Goal: Task Accomplishment & Management: Complete application form

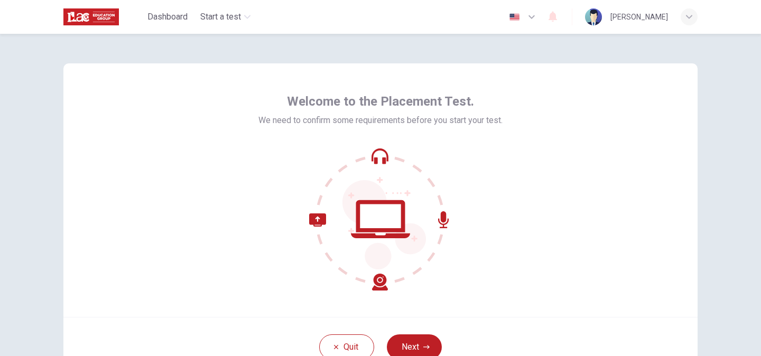
scroll to position [84, 0]
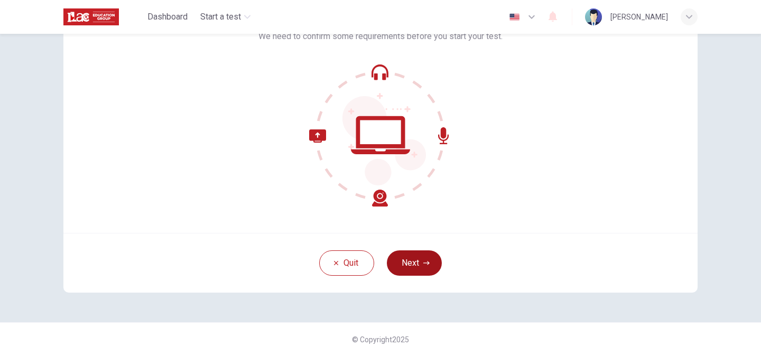
click at [429, 253] on button "Next" at bounding box center [414, 262] width 55 height 25
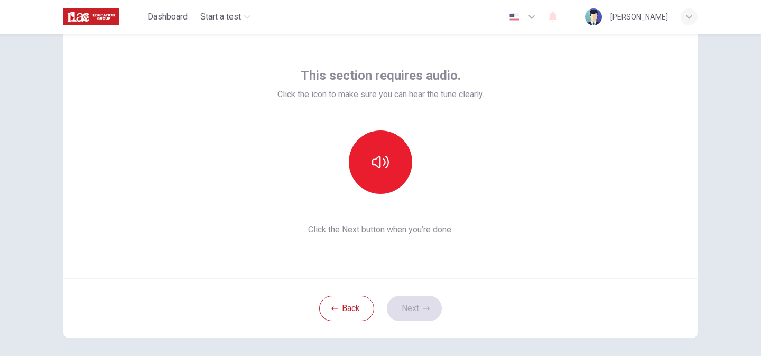
scroll to position [16, 0]
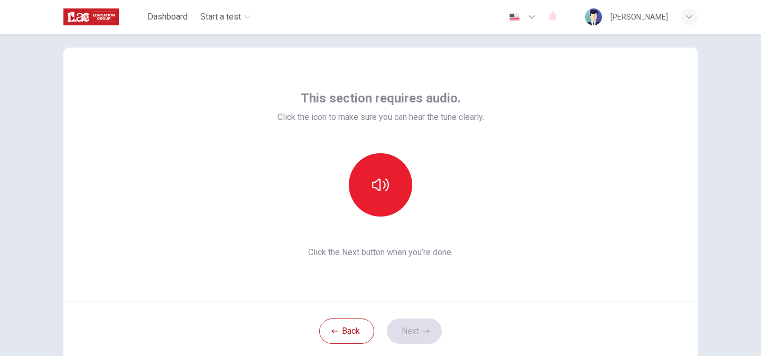
click at [521, 17] on img "button" at bounding box center [514, 17] width 13 height 8
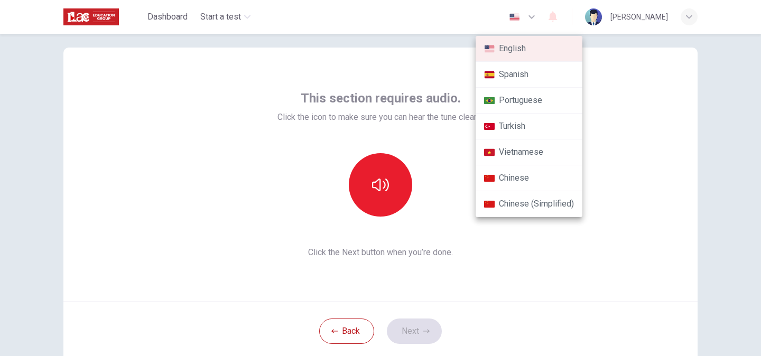
click at [546, 181] on li "Chinese" at bounding box center [528, 178] width 107 height 26
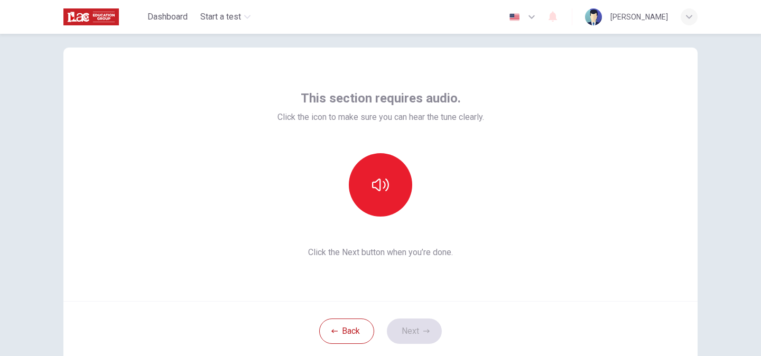
type input "zh"
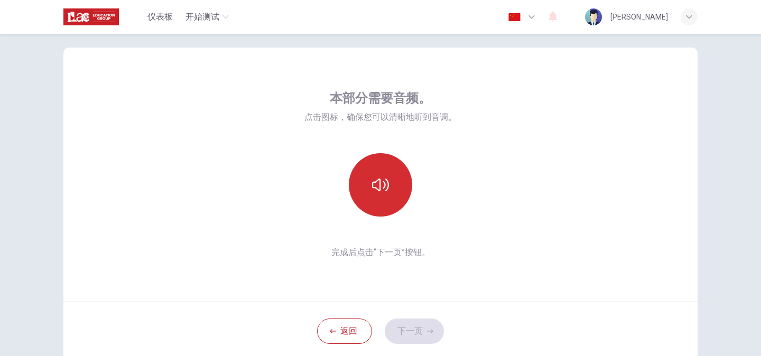
click at [370, 197] on button "button" at bounding box center [380, 184] width 63 height 63
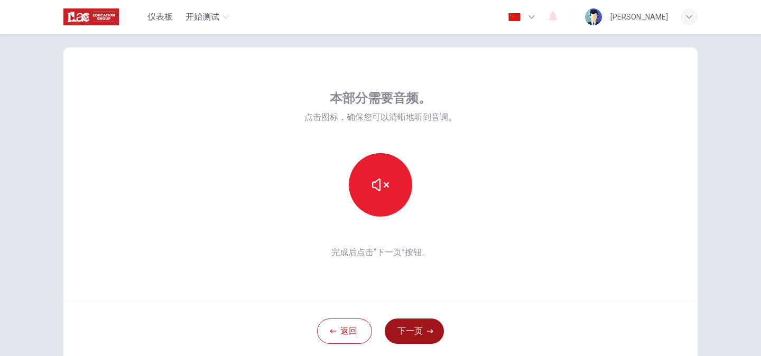
click at [429, 336] on button "下一页" at bounding box center [414, 331] width 59 height 25
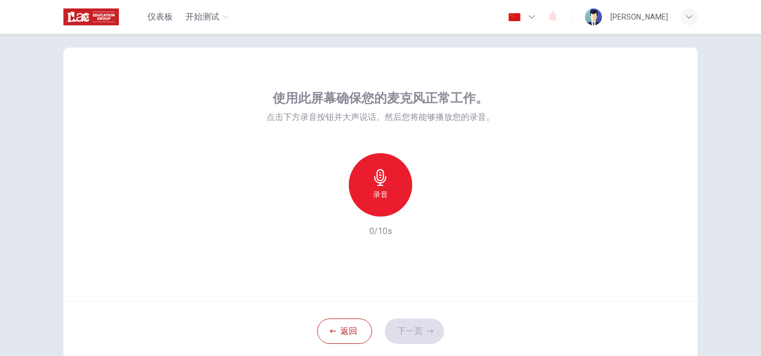
click at [383, 173] on icon "button" at bounding box center [380, 177] width 12 height 17
click at [425, 326] on button "下一页" at bounding box center [414, 331] width 59 height 25
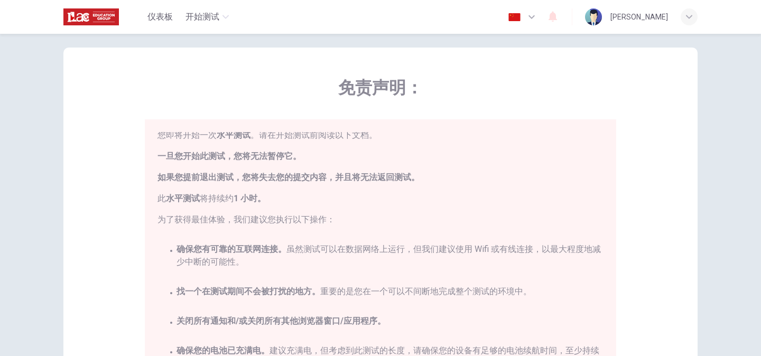
scroll to position [24, 0]
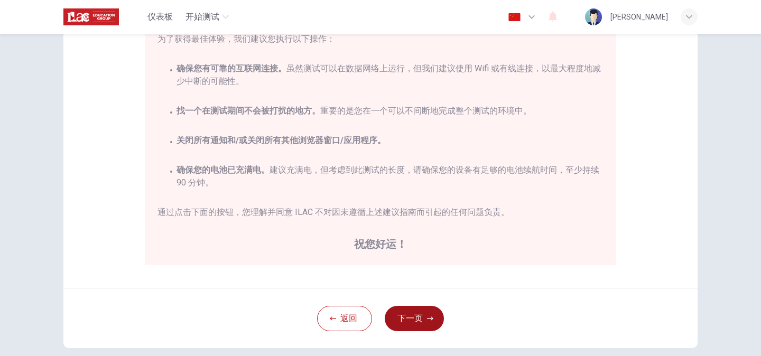
click at [425, 320] on button "下一页" at bounding box center [414, 318] width 59 height 25
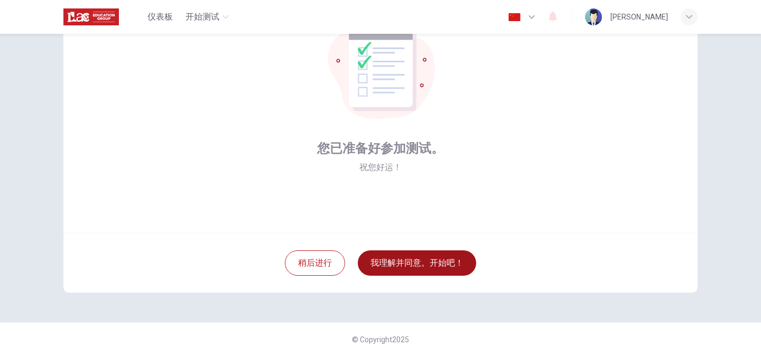
scroll to position [84, 0]
click at [423, 257] on button "我理解并同意。开始吧！" at bounding box center [417, 262] width 118 height 25
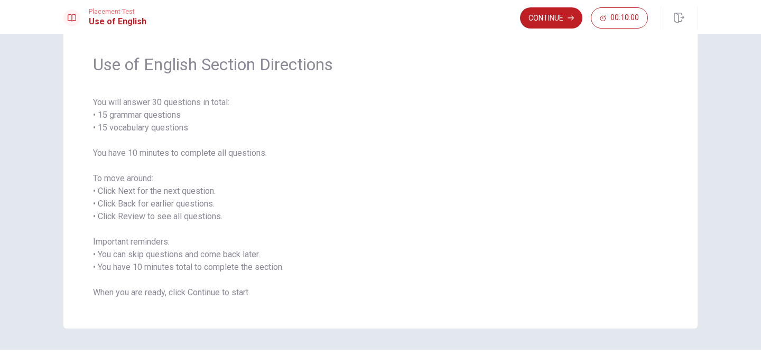
scroll to position [31, 0]
click at [537, 17] on button "Continue" at bounding box center [551, 17] width 62 height 21
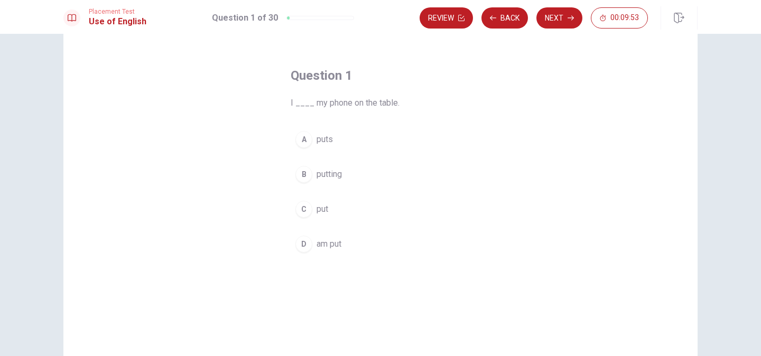
click at [308, 212] on div "C" at bounding box center [303, 209] width 17 height 17
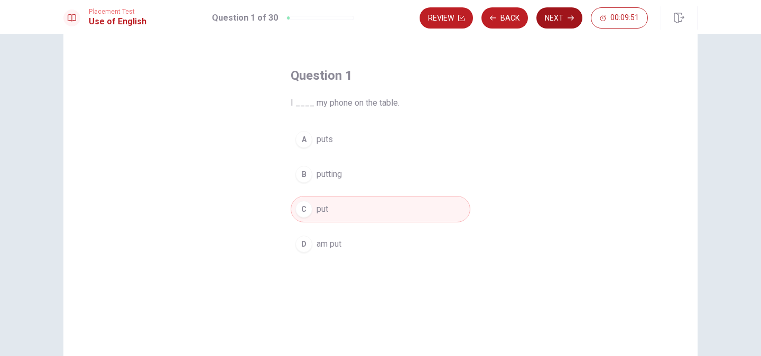
click at [556, 19] on button "Next" at bounding box center [559, 17] width 46 height 21
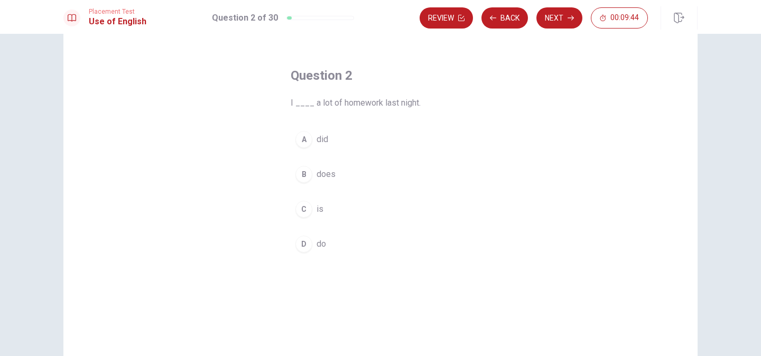
click at [309, 148] on button "A did" at bounding box center [381, 139] width 180 height 26
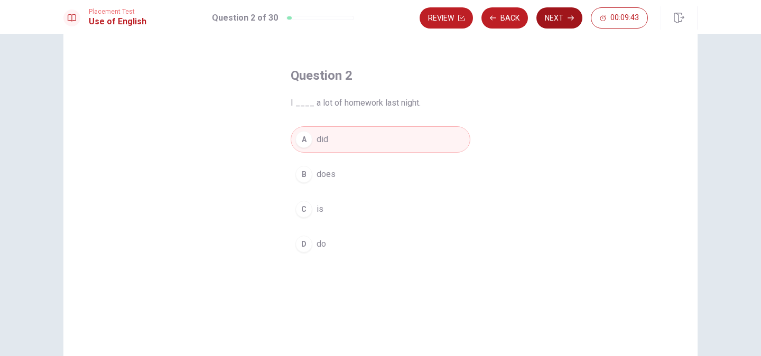
click at [551, 24] on button "Next" at bounding box center [559, 17] width 46 height 21
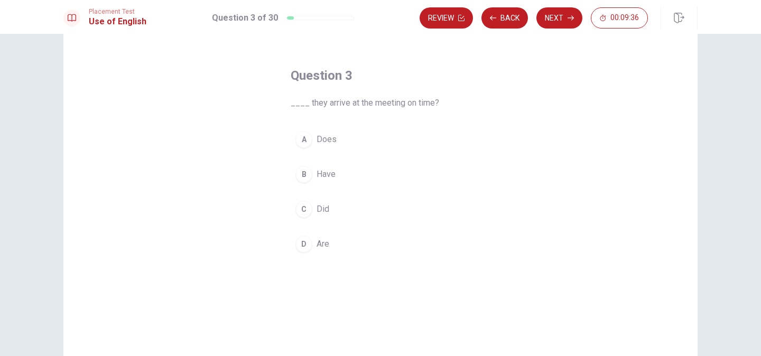
click at [486, 151] on div "Question 3 ____ they arrive at the meeting on time? A Does B Have C Did D Are" at bounding box center [380, 162] width 222 height 224
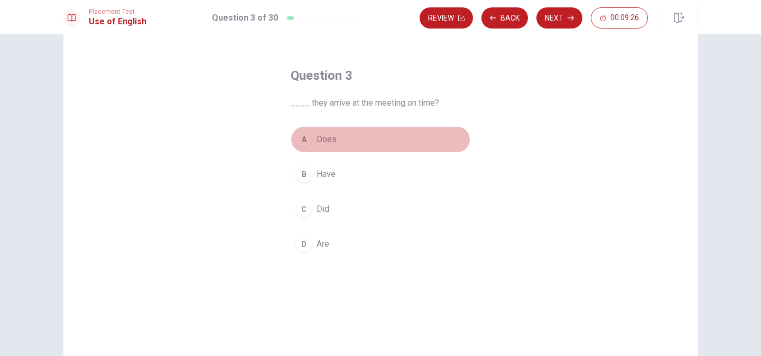
click at [308, 140] on div "A" at bounding box center [303, 139] width 17 height 17
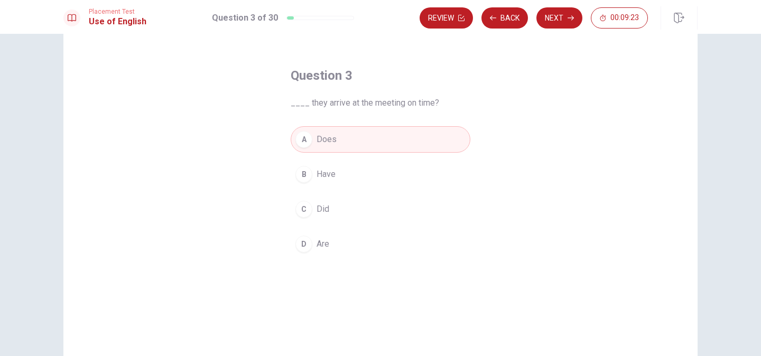
click at [306, 216] on div "C" at bounding box center [303, 209] width 17 height 17
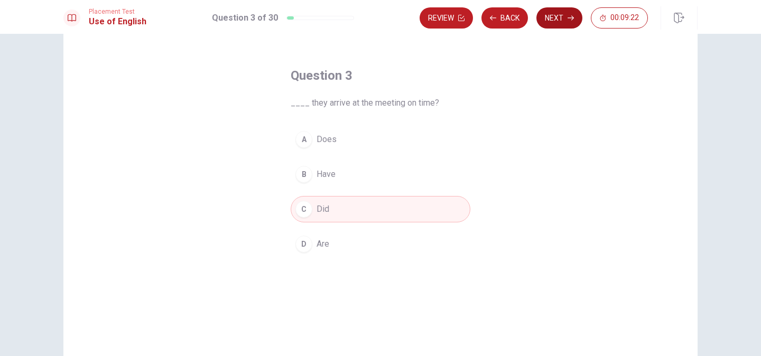
click at [559, 15] on button "Next" at bounding box center [559, 17] width 46 height 21
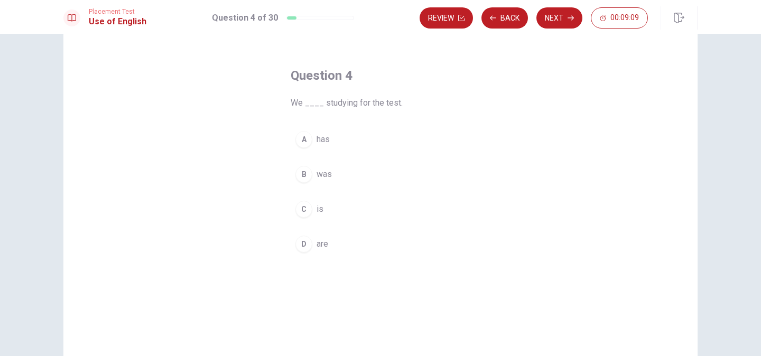
click at [303, 246] on div "D" at bounding box center [303, 244] width 17 height 17
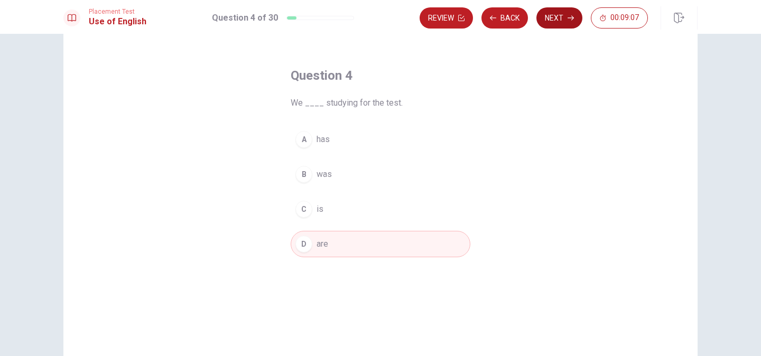
click at [547, 28] on button "Next" at bounding box center [559, 17] width 46 height 21
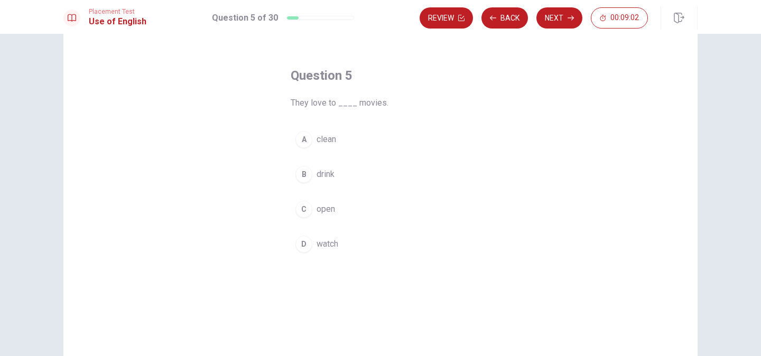
click at [311, 244] on div "D" at bounding box center [303, 244] width 17 height 17
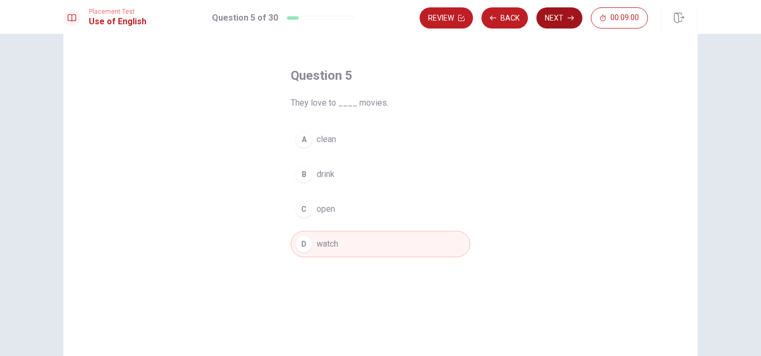
click at [567, 13] on button "Next" at bounding box center [559, 17] width 46 height 21
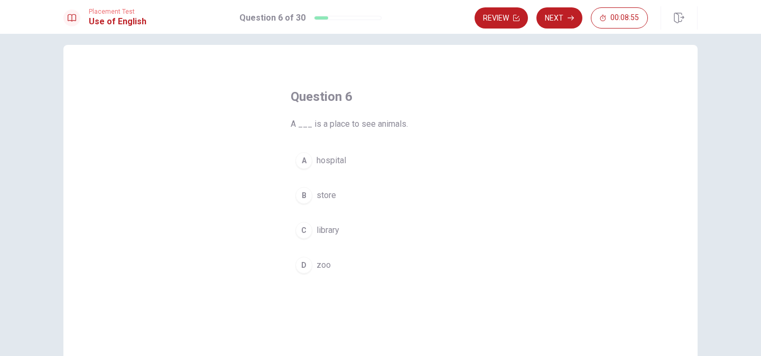
scroll to position [11, 0]
click at [322, 270] on span "zoo" at bounding box center [323, 264] width 14 height 13
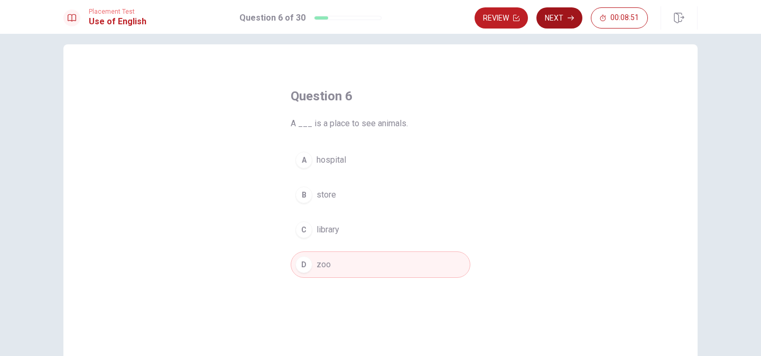
click at [558, 17] on button "Next" at bounding box center [559, 17] width 46 height 21
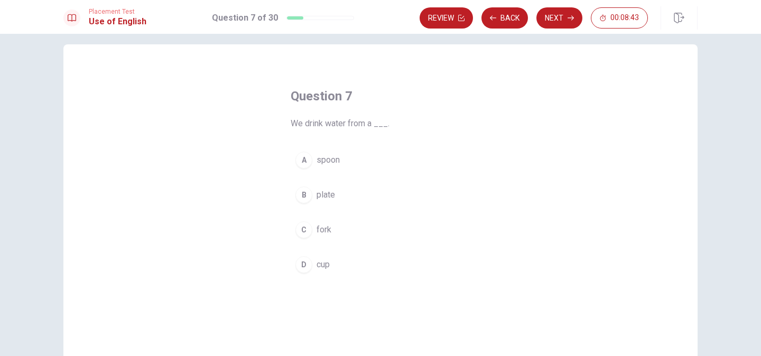
click at [326, 267] on span "cup" at bounding box center [322, 264] width 13 height 13
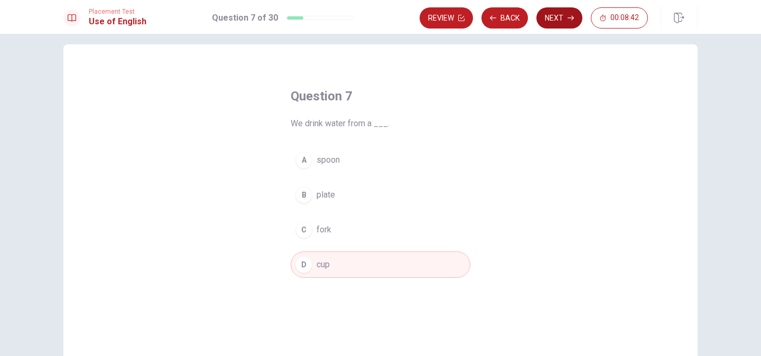
click at [561, 17] on button "Next" at bounding box center [559, 17] width 46 height 21
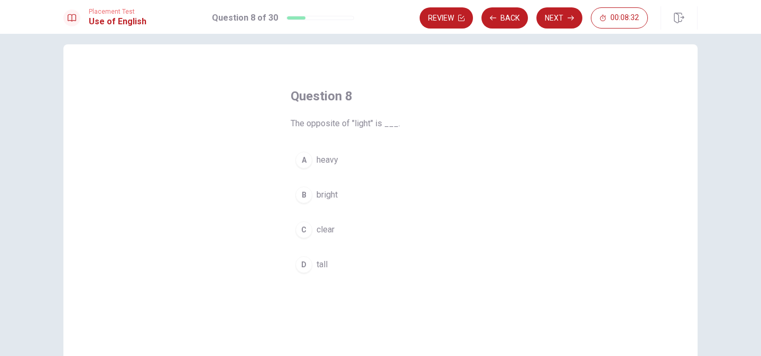
click at [317, 165] on span "heavy" at bounding box center [327, 160] width 22 height 13
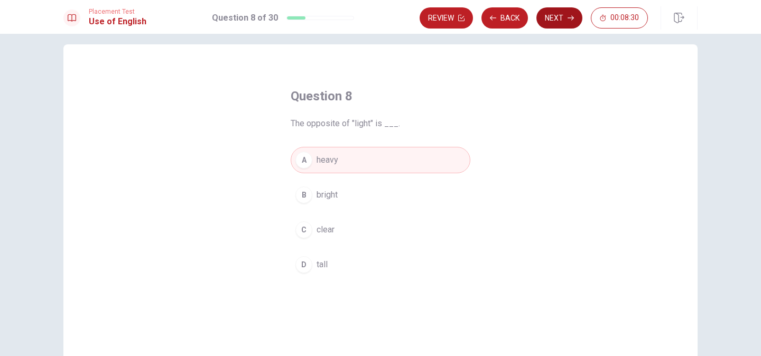
click at [553, 24] on button "Next" at bounding box center [559, 17] width 46 height 21
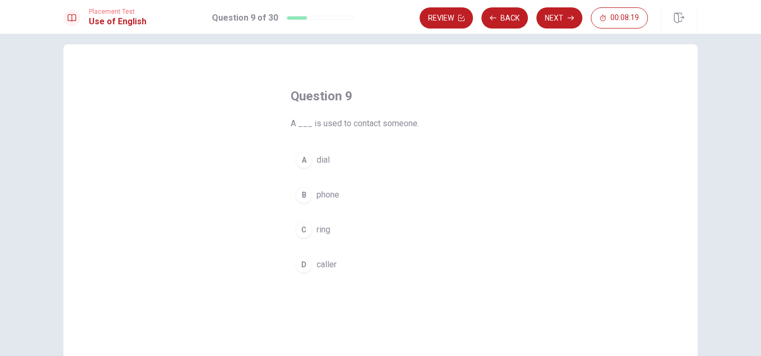
click at [327, 225] on span "ring" at bounding box center [323, 229] width 14 height 13
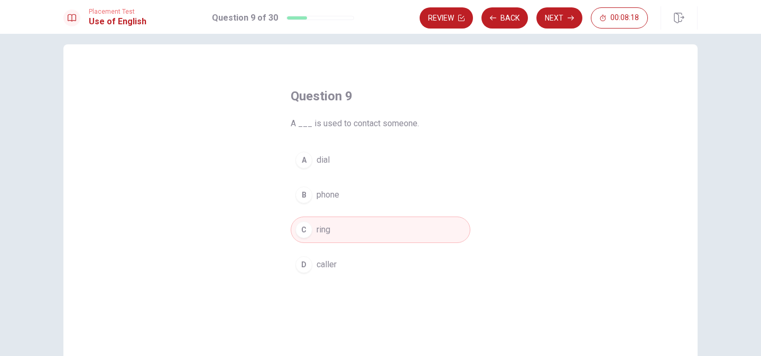
click at [327, 197] on span "phone" at bounding box center [327, 195] width 23 height 13
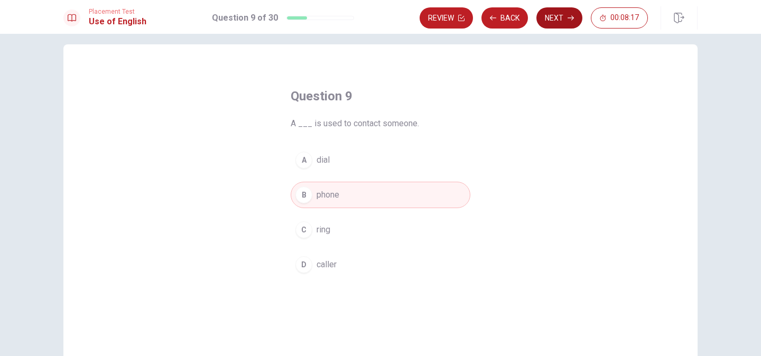
click at [551, 10] on button "Next" at bounding box center [559, 17] width 46 height 21
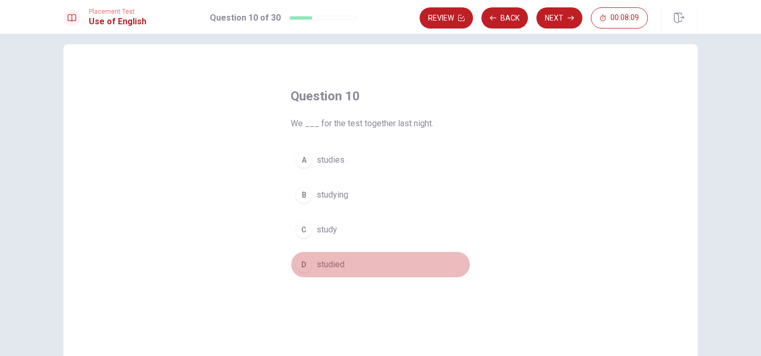
click at [334, 268] on span "studied" at bounding box center [330, 264] width 28 height 13
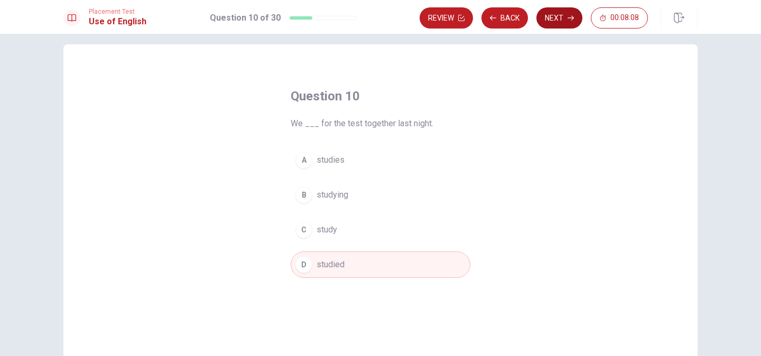
click at [559, 21] on button "Next" at bounding box center [559, 17] width 46 height 21
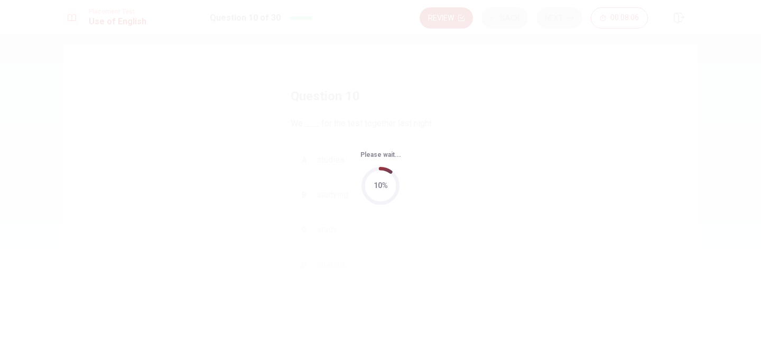
scroll to position [0, 0]
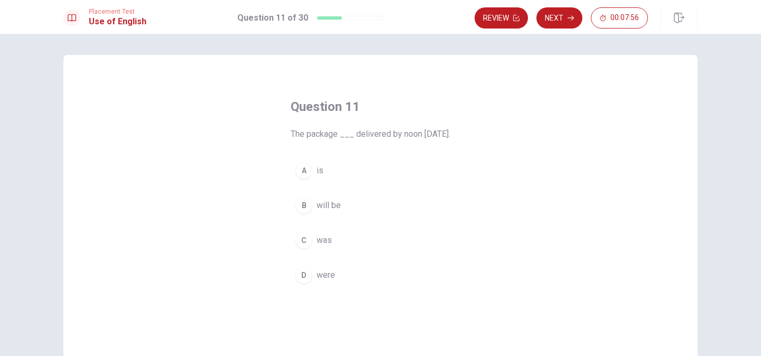
click at [334, 207] on span "will be" at bounding box center [328, 205] width 24 height 13
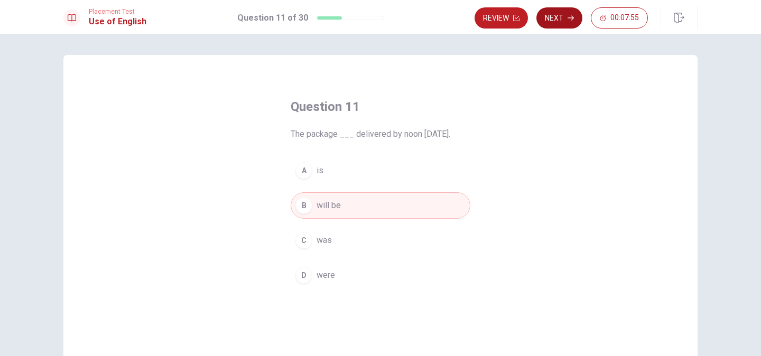
click at [559, 18] on button "Next" at bounding box center [559, 17] width 46 height 21
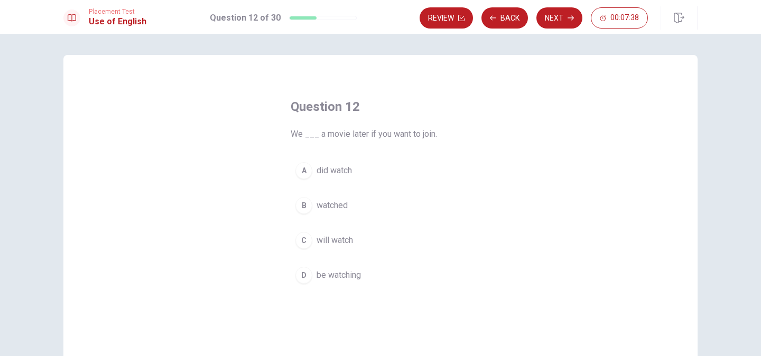
click at [333, 239] on span "will watch" at bounding box center [334, 240] width 36 height 13
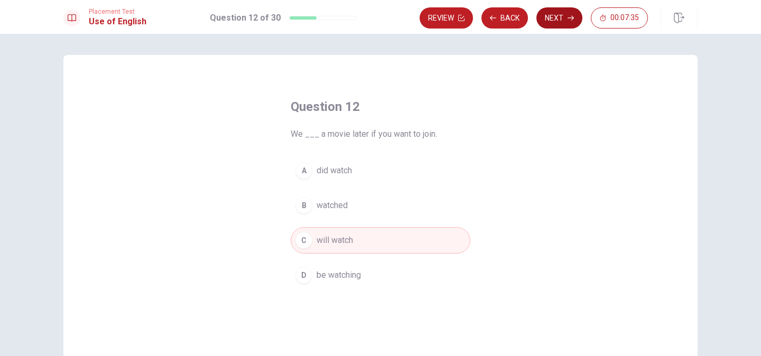
click at [567, 14] on button "Next" at bounding box center [559, 17] width 46 height 21
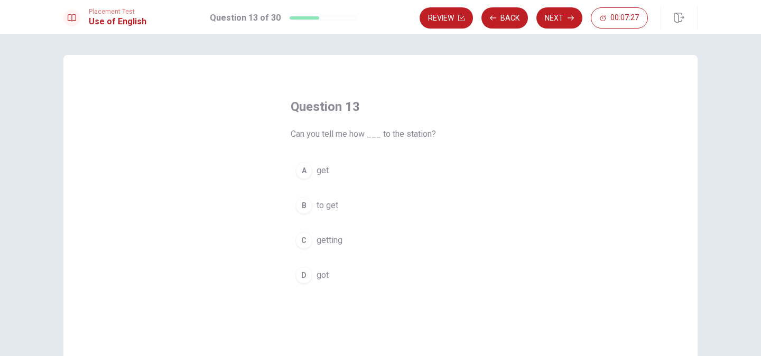
click at [330, 207] on span "to get" at bounding box center [327, 205] width 22 height 13
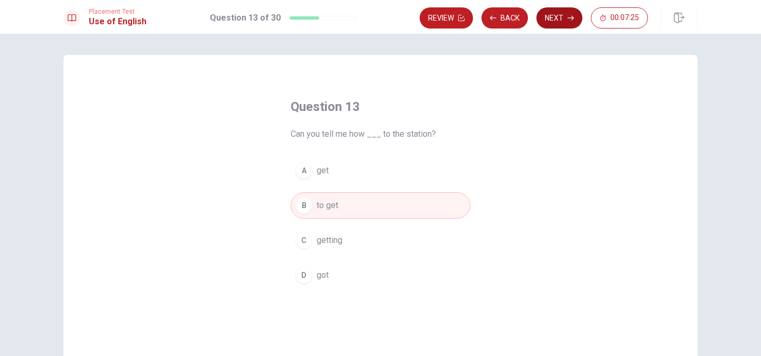
click at [552, 25] on button "Next" at bounding box center [559, 17] width 46 height 21
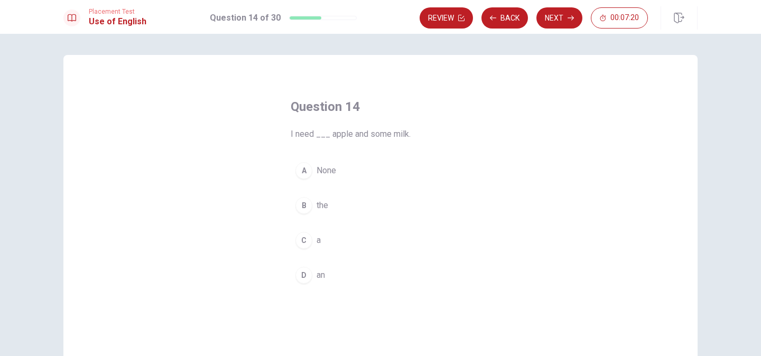
click at [309, 275] on div "D" at bounding box center [303, 275] width 17 height 17
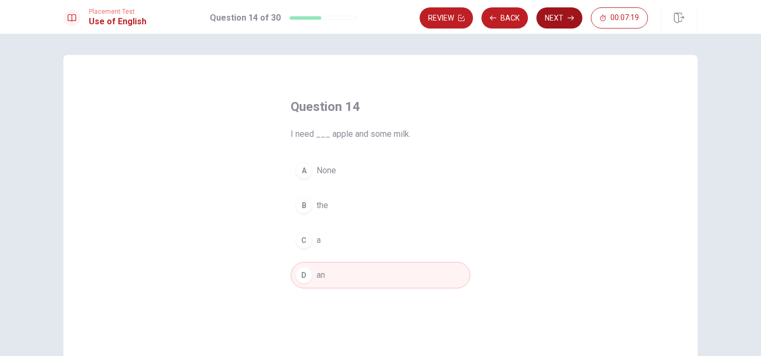
click at [547, 15] on button "Next" at bounding box center [559, 17] width 46 height 21
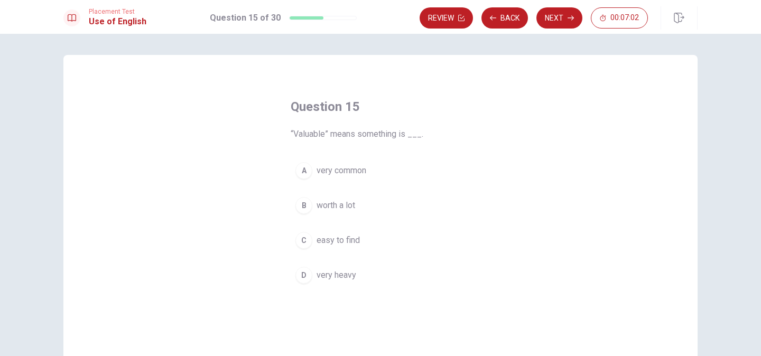
click at [341, 242] on span "easy to find" at bounding box center [337, 240] width 43 height 13
click at [338, 192] on div "A very common B worth a lot C easy to find D very heavy" at bounding box center [381, 222] width 180 height 131
click at [338, 208] on span "worth a lot" at bounding box center [335, 205] width 39 height 13
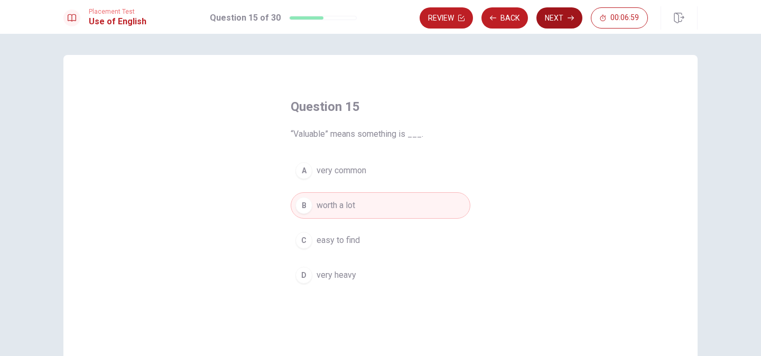
click at [555, 13] on button "Next" at bounding box center [559, 17] width 46 height 21
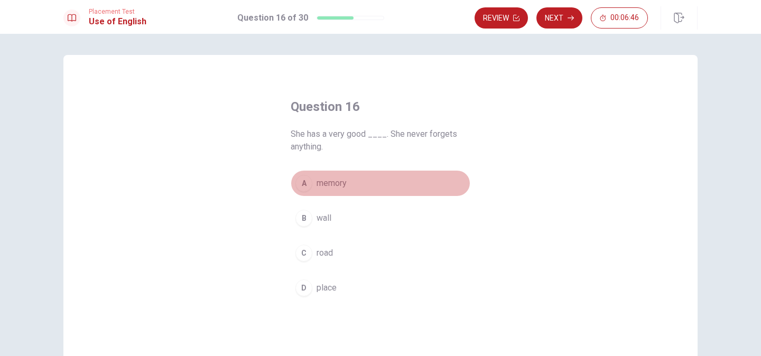
click at [341, 187] on span "memory" at bounding box center [331, 183] width 30 height 13
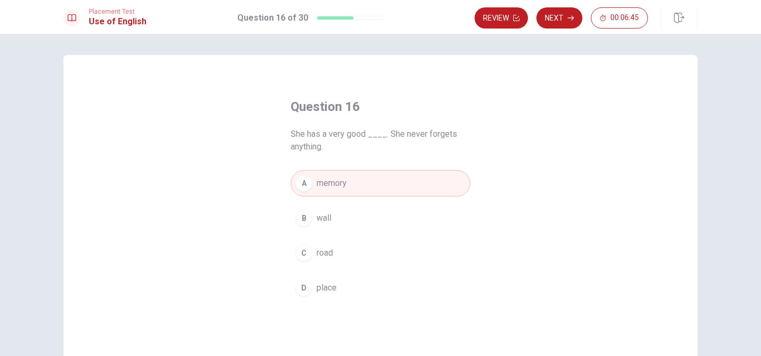
click at [558, 31] on div "Placement Test Use of English Question 16 of 30 Review Next 00:06:45" at bounding box center [380, 17] width 761 height 34
click at [556, 20] on button "Next" at bounding box center [559, 17] width 46 height 21
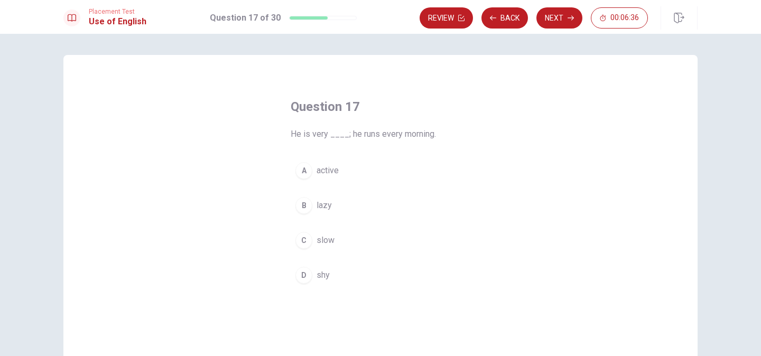
click at [331, 170] on span "active" at bounding box center [327, 170] width 22 height 13
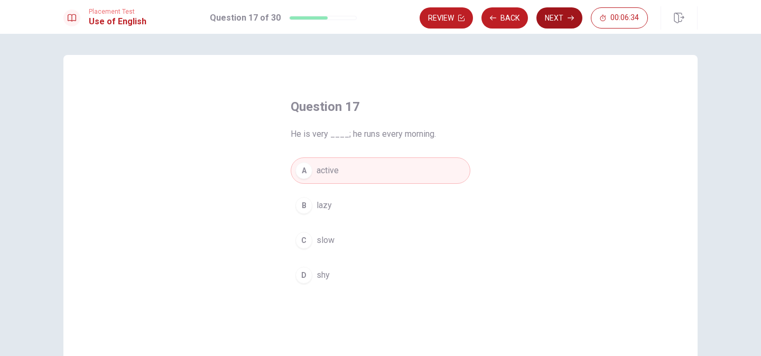
click at [560, 12] on button "Next" at bounding box center [559, 17] width 46 height 21
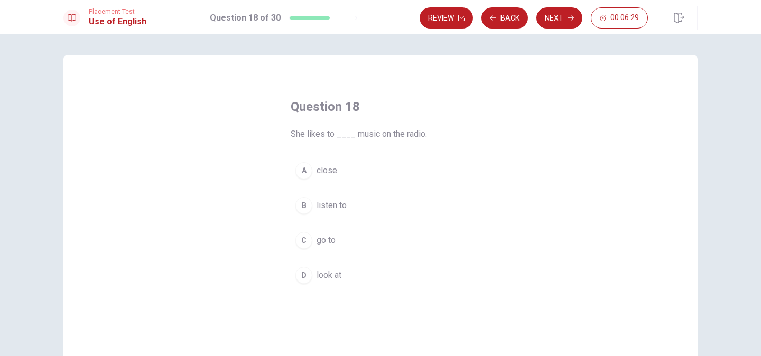
click at [336, 200] on span "listen to" at bounding box center [331, 205] width 30 height 13
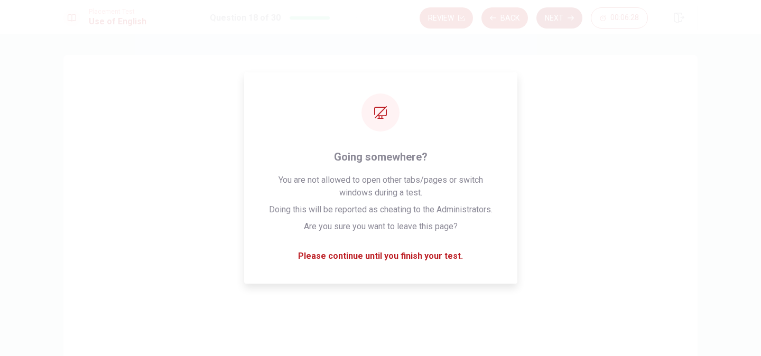
click at [559, 15] on button "Next" at bounding box center [559, 17] width 46 height 21
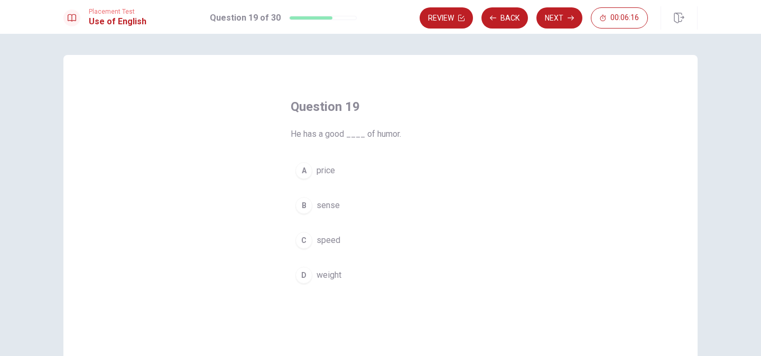
click at [386, 135] on span "He has a good ____ of humor." at bounding box center [381, 134] width 180 height 13
drag, startPoint x: 374, startPoint y: 133, endPoint x: 402, endPoint y: 132, distance: 28.0
click at [402, 132] on span "He has a good ____ of humor." at bounding box center [381, 134] width 180 height 13
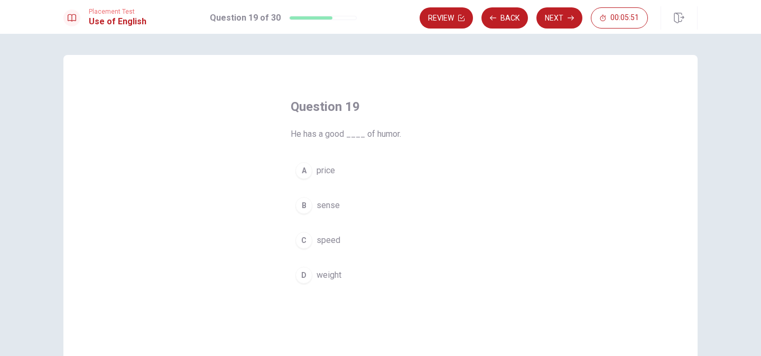
click at [339, 201] on button "B sense" at bounding box center [381, 205] width 180 height 26
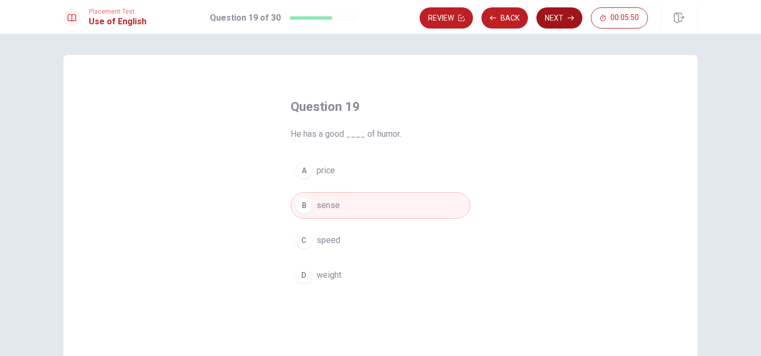
click at [544, 16] on button "Next" at bounding box center [559, 17] width 46 height 21
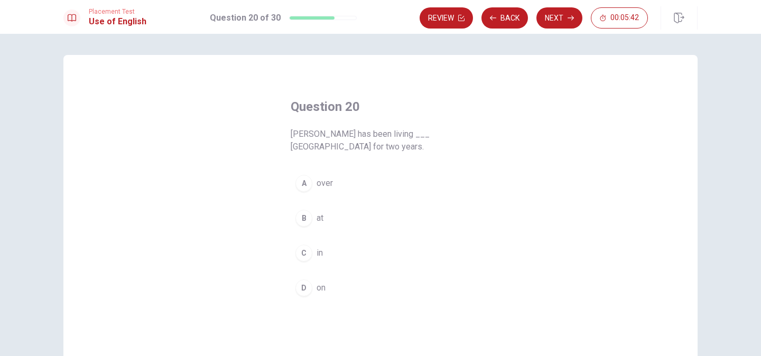
click at [310, 260] on button "C in" at bounding box center [381, 253] width 180 height 26
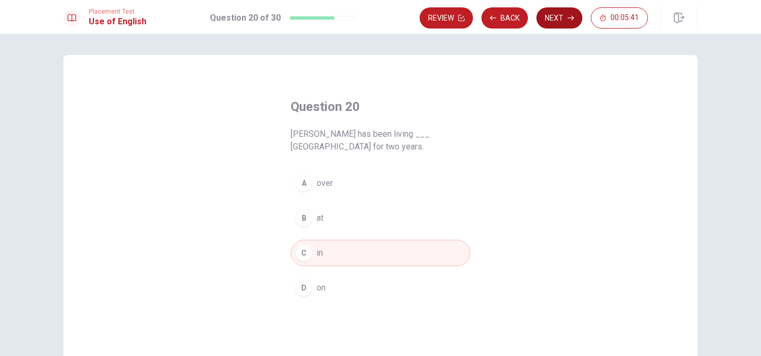
click at [567, 20] on button "Next" at bounding box center [559, 17] width 46 height 21
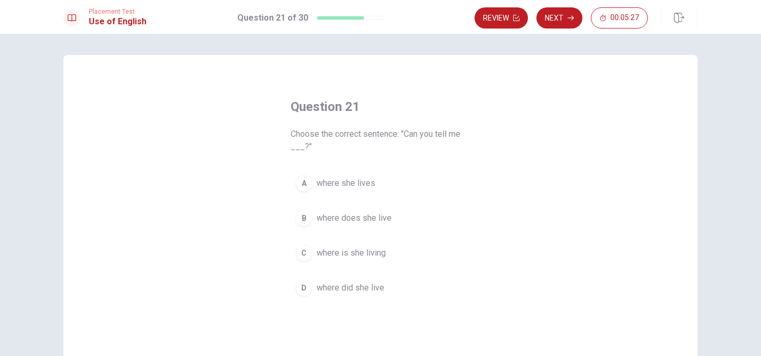
click at [377, 247] on span "where is she living" at bounding box center [350, 253] width 69 height 13
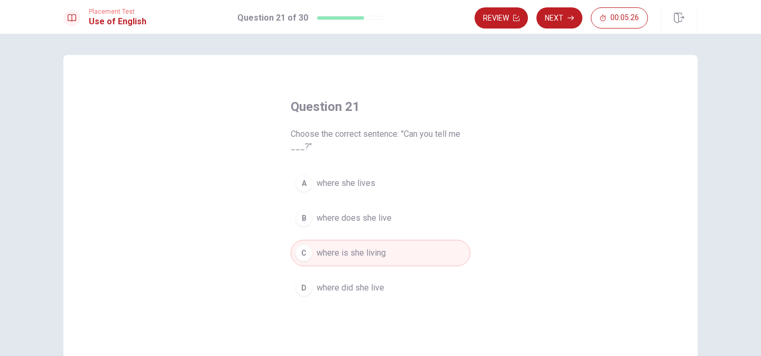
click at [371, 222] on span "where does she live" at bounding box center [353, 218] width 75 height 13
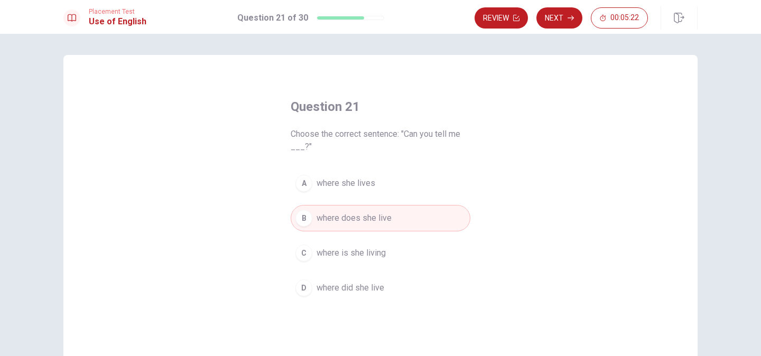
click at [555, 3] on div "Placement Test Use of English Question 21 of 30 Review Next 00:05:22" at bounding box center [380, 17] width 761 height 34
click at [555, 16] on button "Next" at bounding box center [559, 17] width 46 height 21
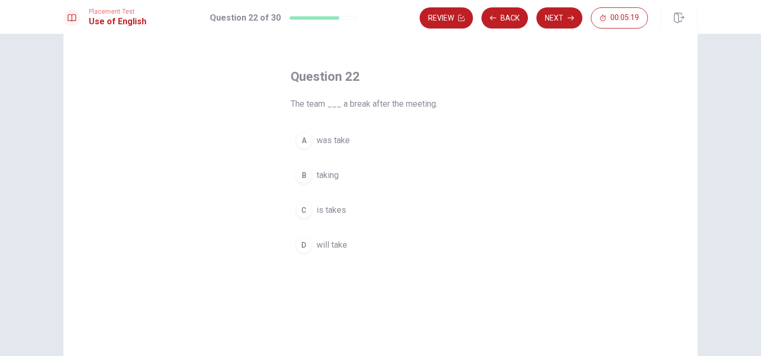
scroll to position [8, 0]
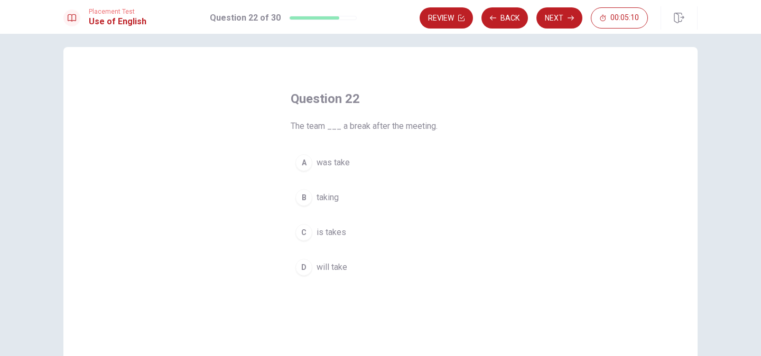
click at [334, 166] on span "was take" at bounding box center [332, 162] width 33 height 13
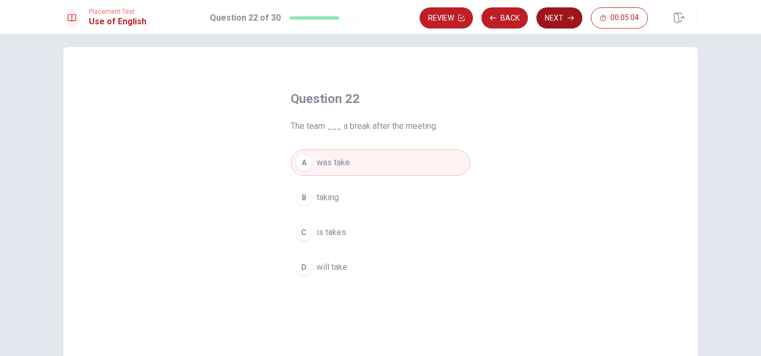
click at [558, 25] on button "Next" at bounding box center [559, 17] width 46 height 21
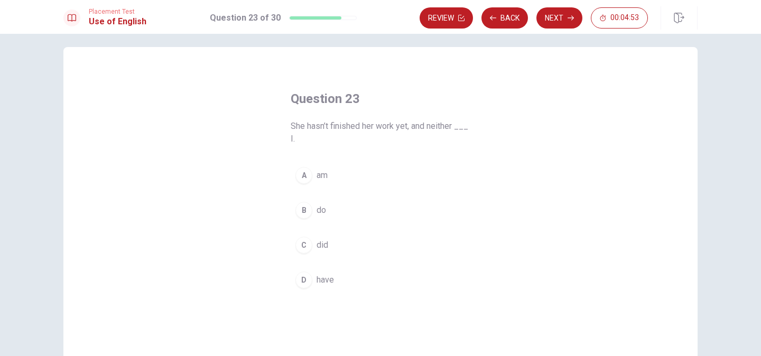
click at [309, 179] on div "A" at bounding box center [303, 175] width 17 height 17
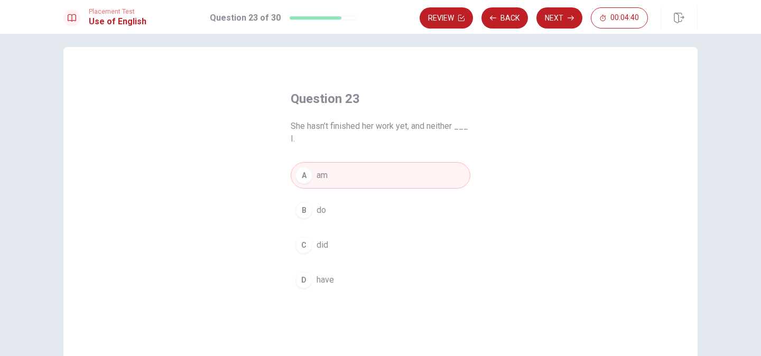
click at [360, 276] on button "D have" at bounding box center [381, 280] width 180 height 26
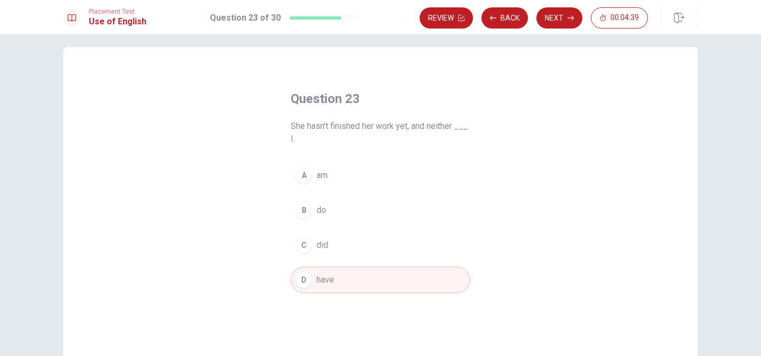
click at [352, 249] on button "C did" at bounding box center [381, 245] width 180 height 26
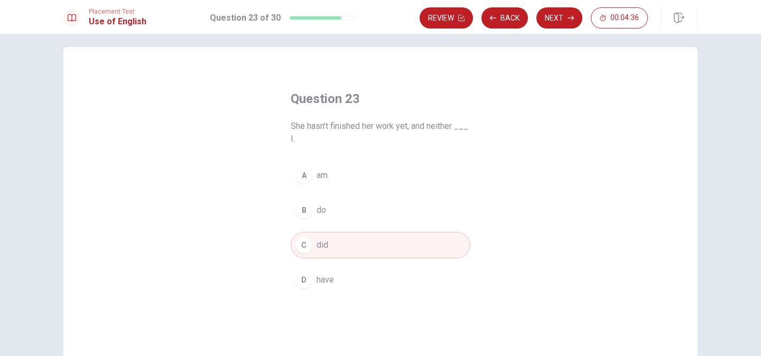
click at [348, 282] on button "D have" at bounding box center [381, 280] width 180 height 26
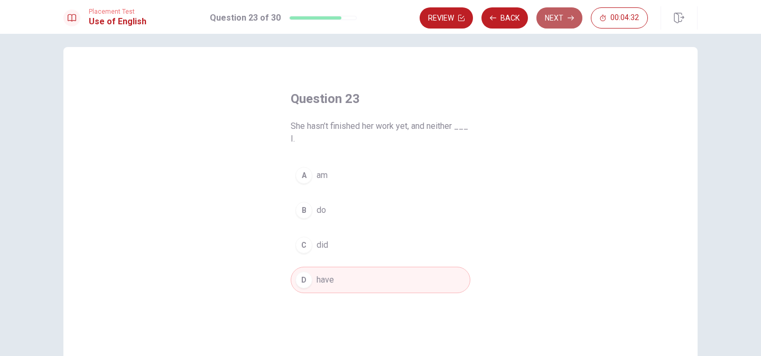
click at [567, 18] on icon "button" at bounding box center [570, 18] width 6 height 6
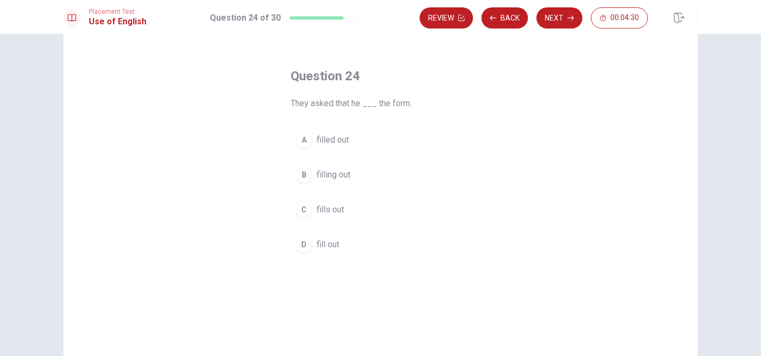
scroll to position [24, 0]
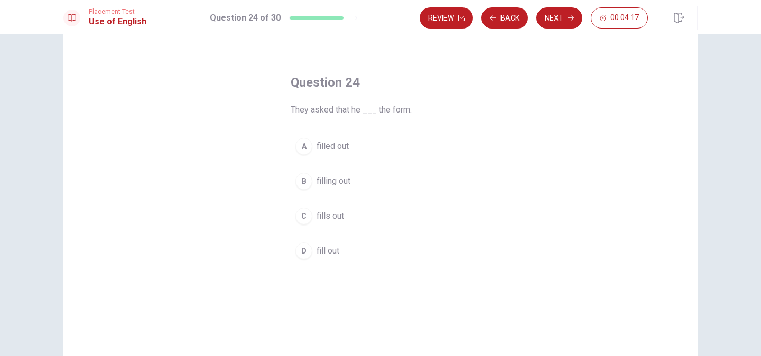
click at [339, 149] on span "filled out" at bounding box center [332, 146] width 32 height 13
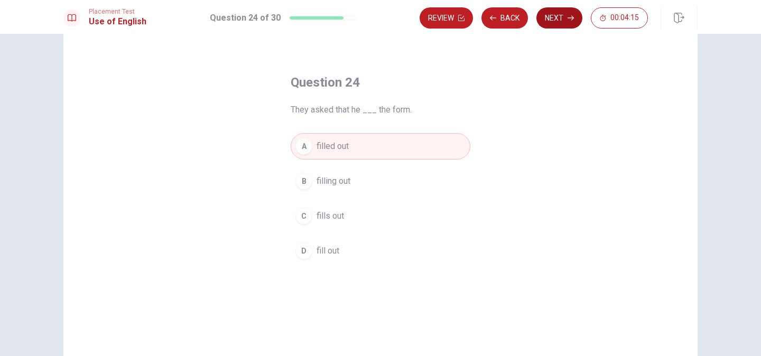
click at [556, 22] on button "Next" at bounding box center [559, 17] width 46 height 21
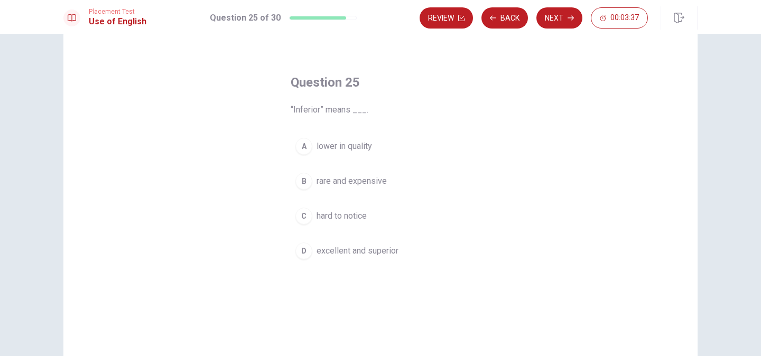
click at [360, 148] on span "lower in quality" at bounding box center [343, 146] width 55 height 13
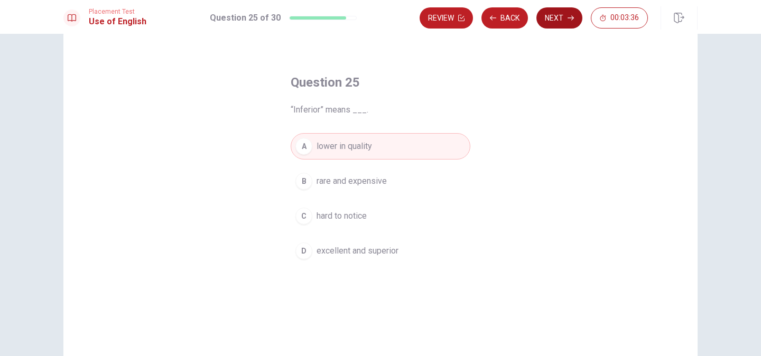
click at [557, 22] on button "Next" at bounding box center [559, 17] width 46 height 21
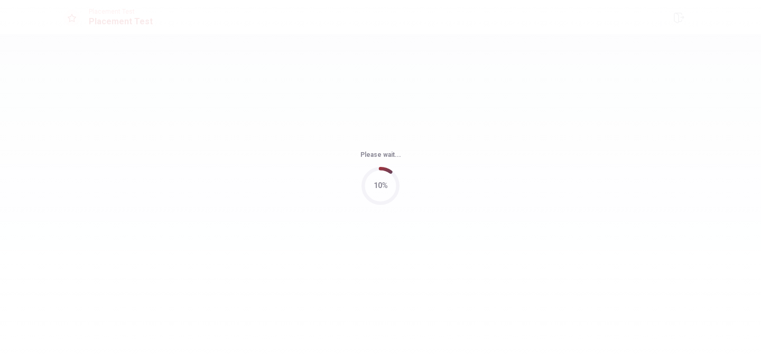
scroll to position [0, 0]
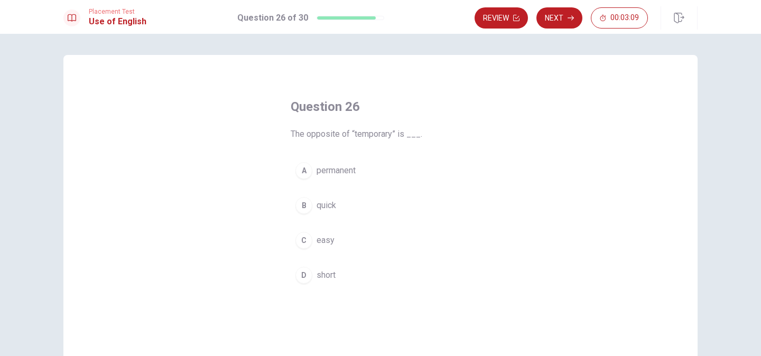
click at [345, 177] on button "A permanent" at bounding box center [381, 170] width 180 height 26
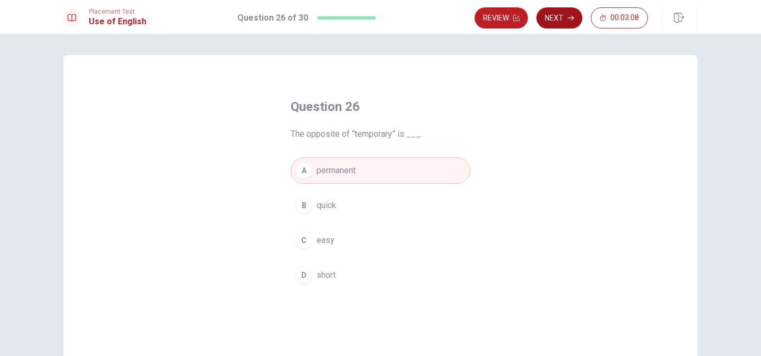
click at [554, 18] on button "Next" at bounding box center [559, 17] width 46 height 21
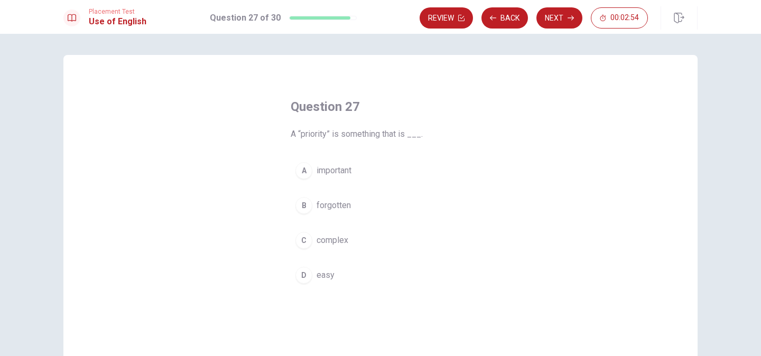
click at [347, 173] on span "important" at bounding box center [333, 170] width 35 height 13
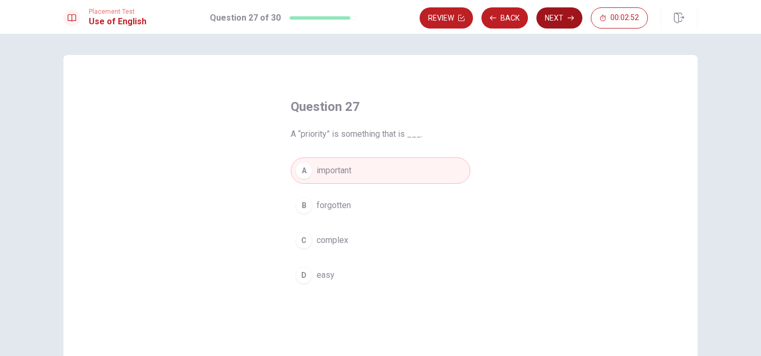
click at [554, 17] on button "Next" at bounding box center [559, 17] width 46 height 21
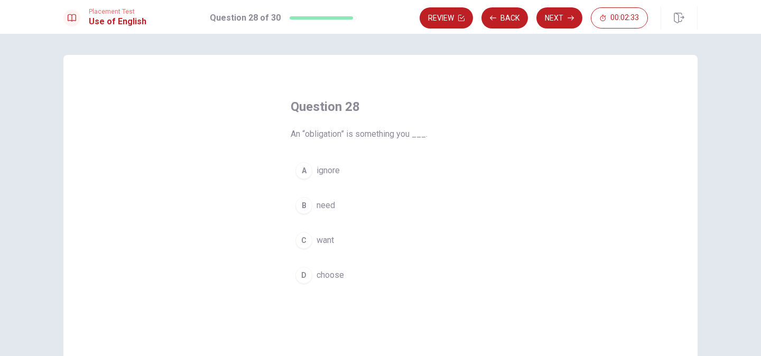
click at [324, 212] on button "B need" at bounding box center [381, 205] width 180 height 26
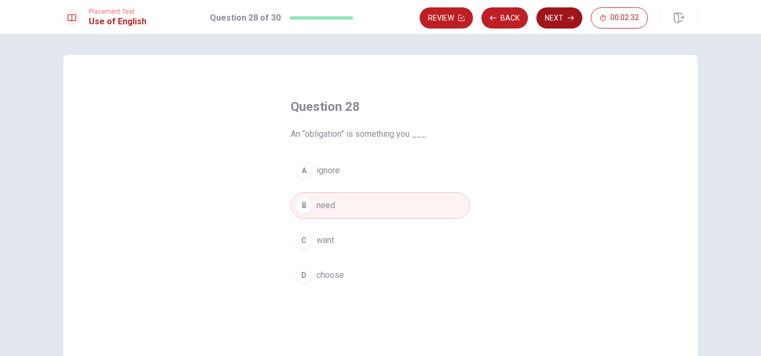
click at [556, 15] on button "Next" at bounding box center [559, 17] width 46 height 21
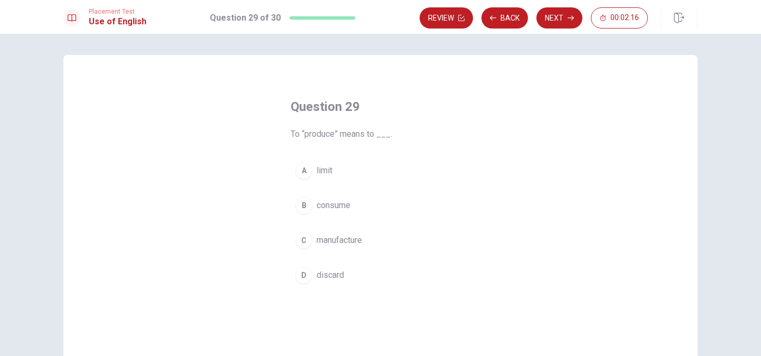
click at [354, 245] on span "manufacture" at bounding box center [338, 240] width 45 height 13
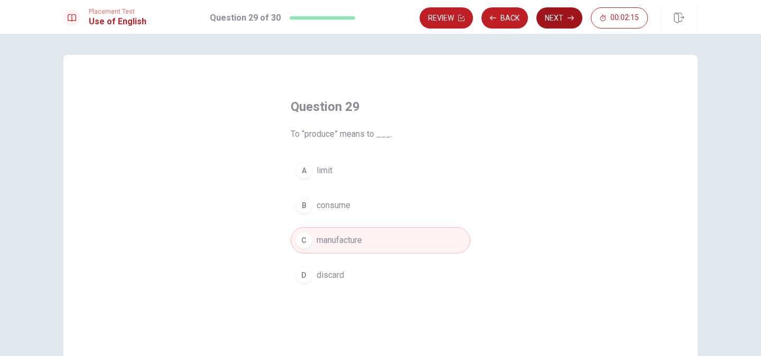
click at [558, 24] on button "Next" at bounding box center [559, 17] width 46 height 21
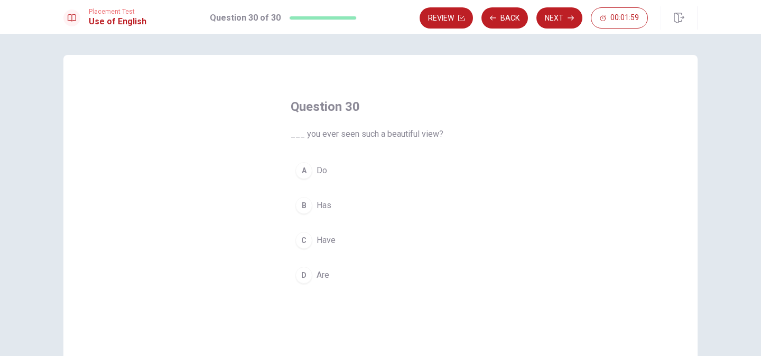
click at [325, 249] on button "C Have" at bounding box center [381, 240] width 180 height 26
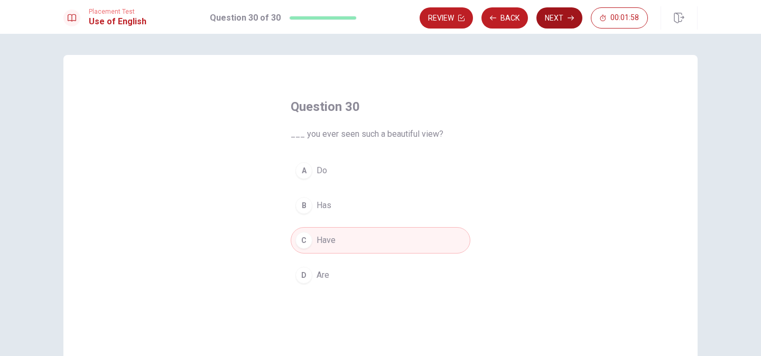
click at [553, 21] on button "Next" at bounding box center [559, 17] width 46 height 21
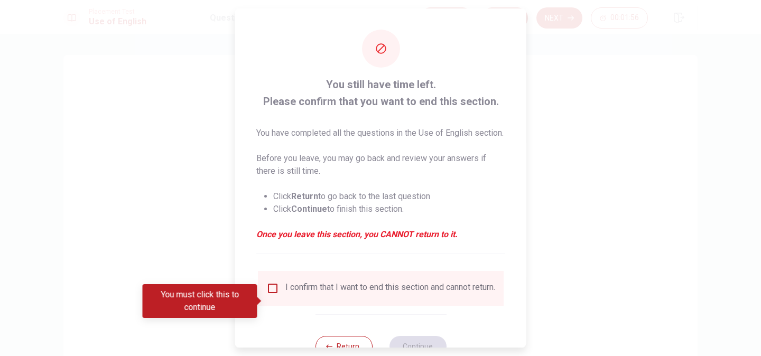
click at [273, 295] on input "You must click this to continue" at bounding box center [272, 288] width 13 height 13
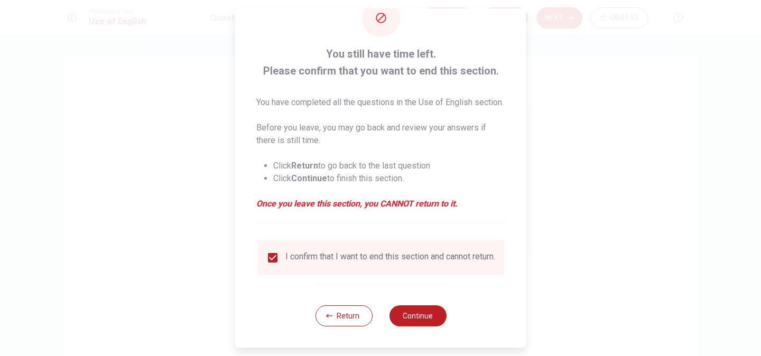
scroll to position [51, 0]
click at [424, 314] on button "Continue" at bounding box center [417, 315] width 57 height 21
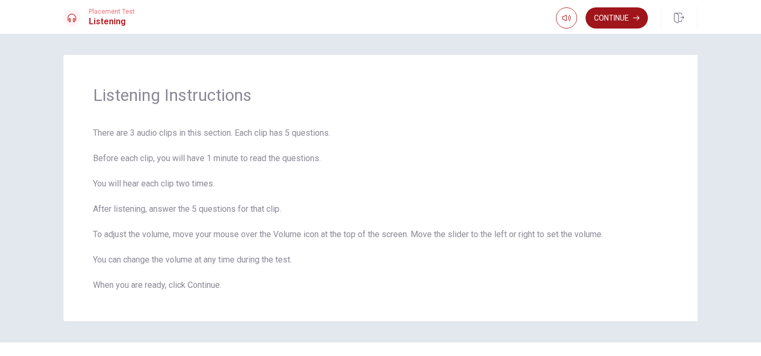
click at [609, 14] on button "Continue" at bounding box center [616, 17] width 62 height 21
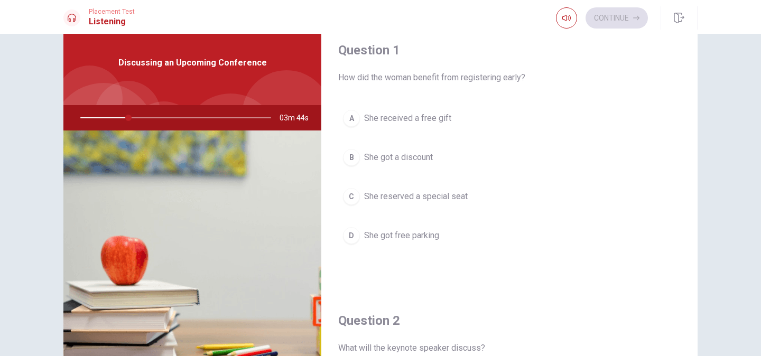
scroll to position [0, 0]
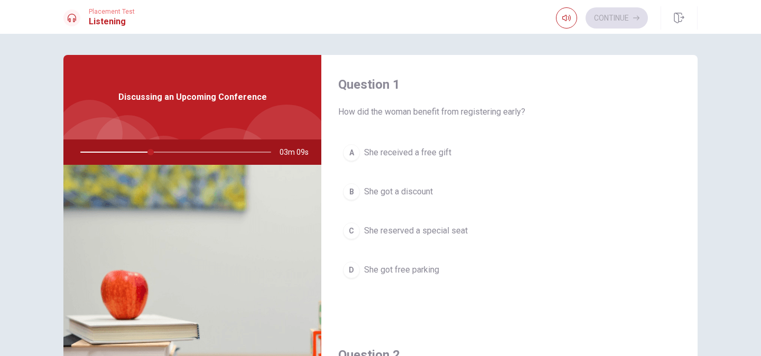
click at [432, 185] on span "She got a discount" at bounding box center [398, 191] width 69 height 13
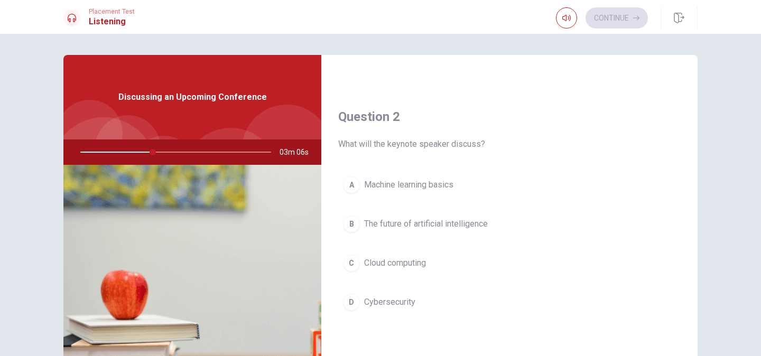
scroll to position [239, 0]
click at [424, 224] on span "The future of artificial intelligence" at bounding box center [426, 223] width 124 height 13
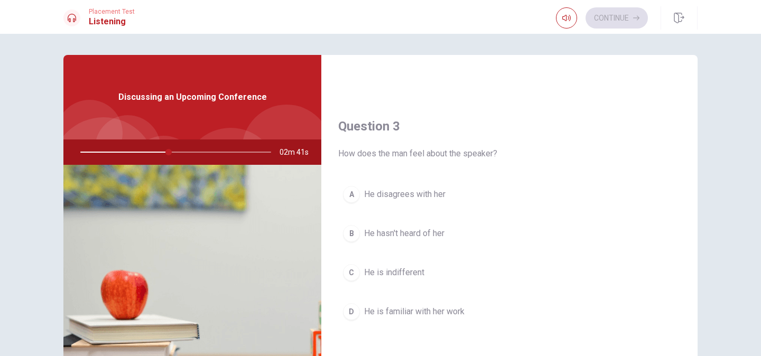
scroll to position [506, 0]
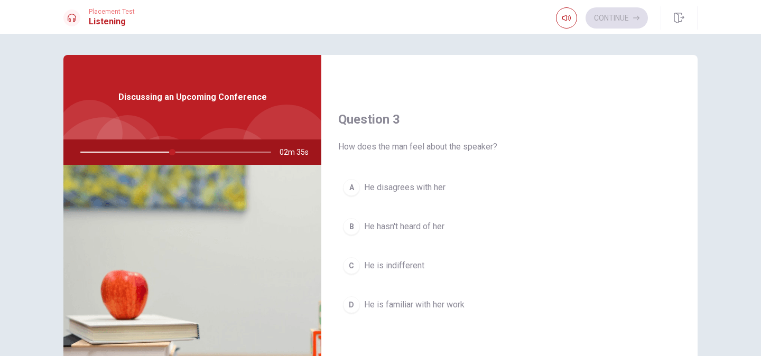
click at [433, 294] on button "D He is familiar with her work" at bounding box center [509, 305] width 342 height 26
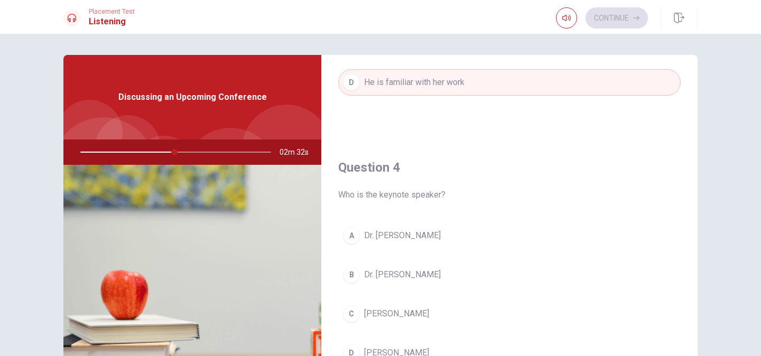
scroll to position [732, 0]
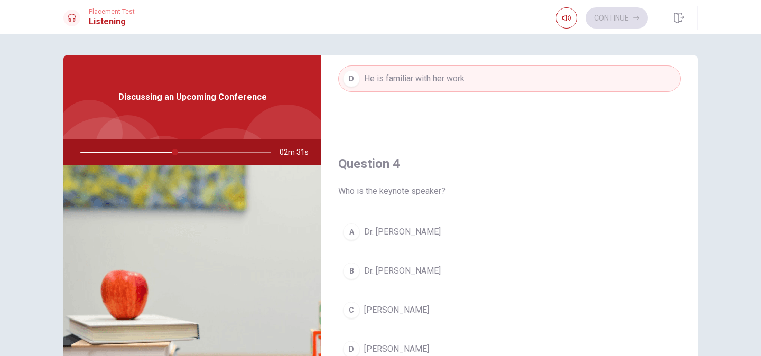
click at [427, 315] on button "C [PERSON_NAME]" at bounding box center [509, 310] width 342 height 26
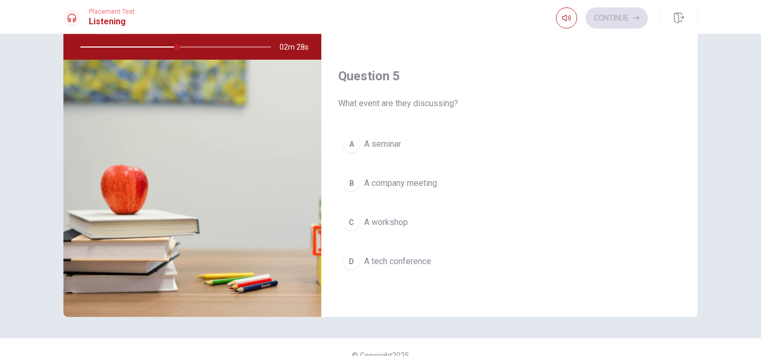
scroll to position [121, 0]
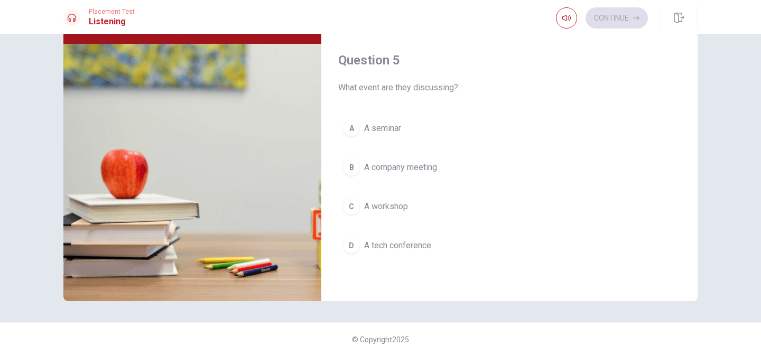
click at [408, 250] on span "A tech conference" at bounding box center [397, 245] width 67 height 13
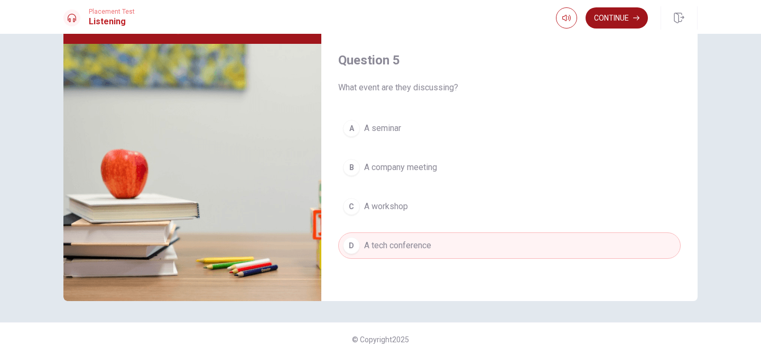
click at [609, 25] on button "Continue" at bounding box center [616, 17] width 62 height 21
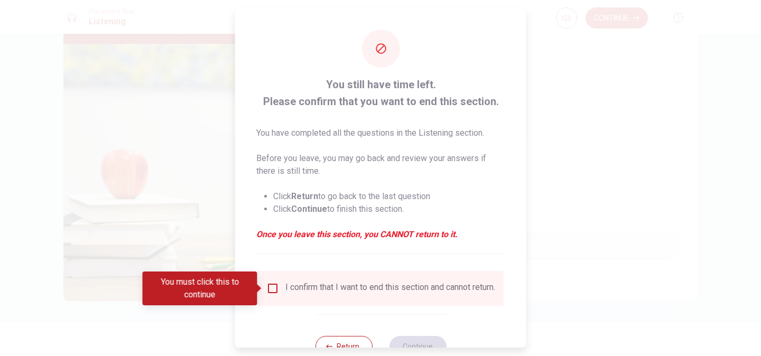
click at [271, 294] on input "You must click this to continue" at bounding box center [272, 288] width 13 height 13
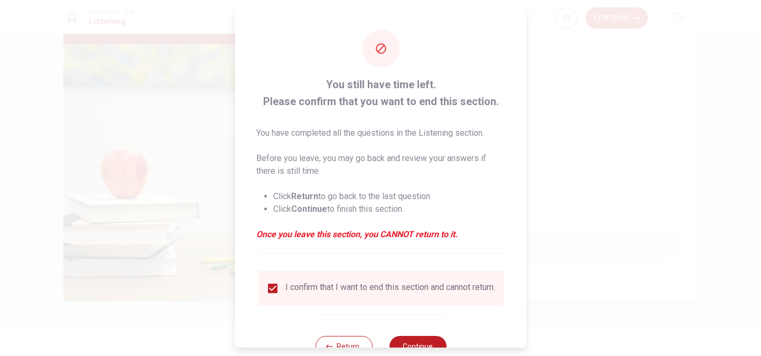
scroll to position [38, 0]
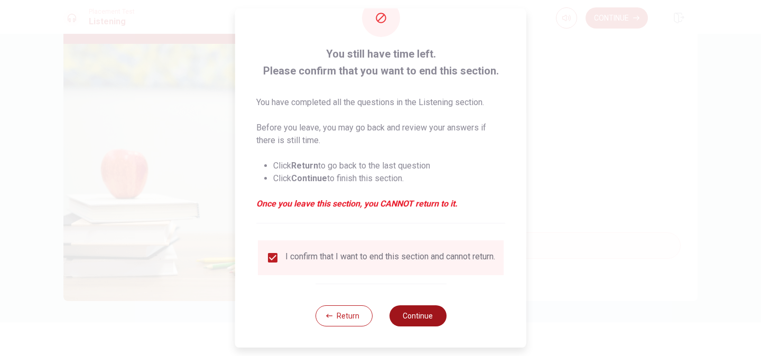
click at [406, 318] on button "Continue" at bounding box center [417, 315] width 57 height 21
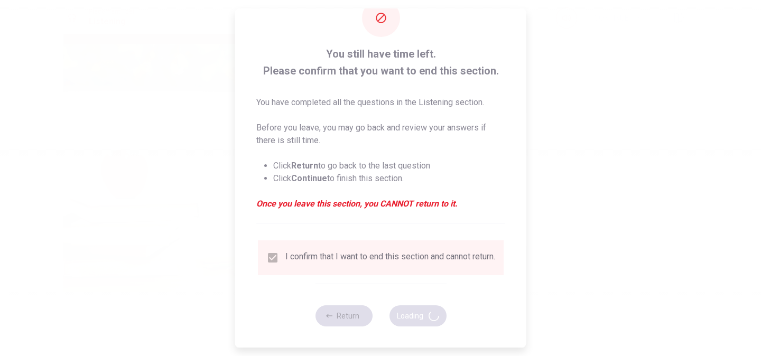
type input "53"
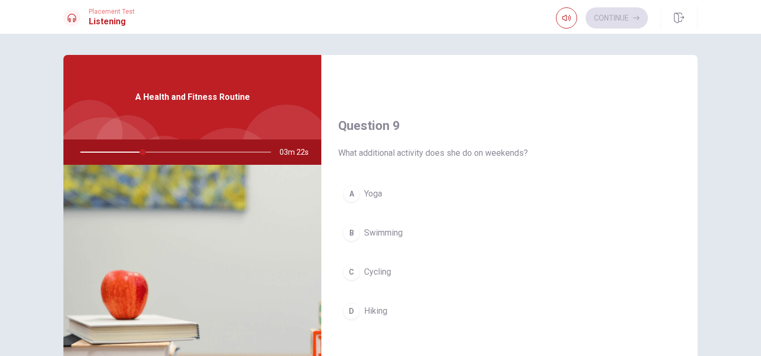
scroll to position [771, 0]
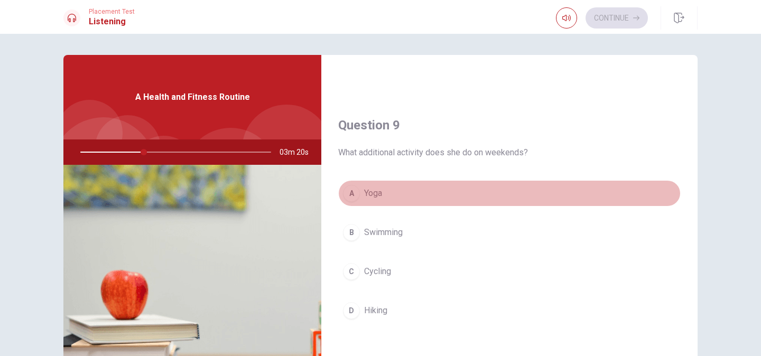
click at [357, 194] on div "A" at bounding box center [351, 193] width 17 height 17
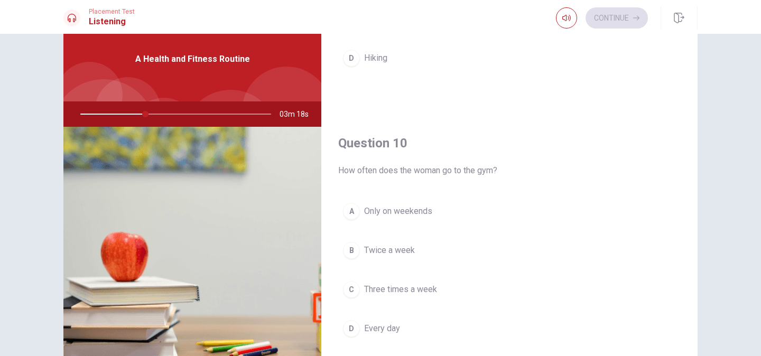
scroll to position [40, 0]
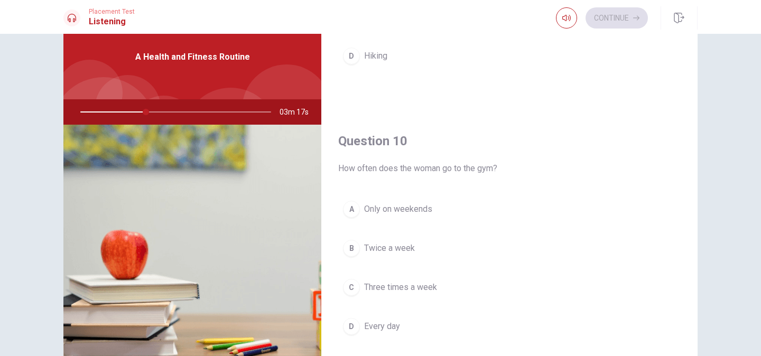
click at [419, 288] on span "Three times a week" at bounding box center [400, 287] width 73 height 13
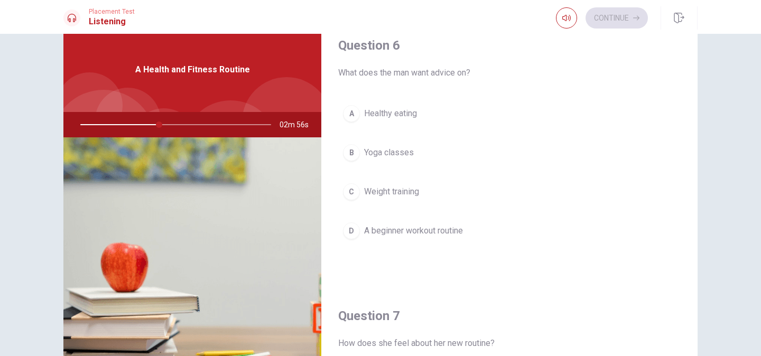
scroll to position [14, 0]
click at [407, 231] on span "A beginner workout routine" at bounding box center [413, 228] width 99 height 13
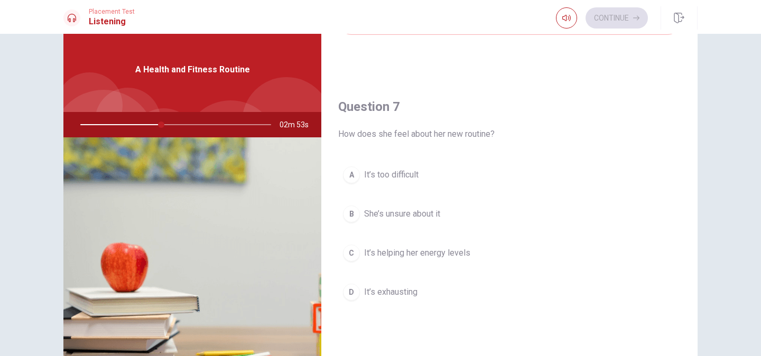
scroll to position [227, 0]
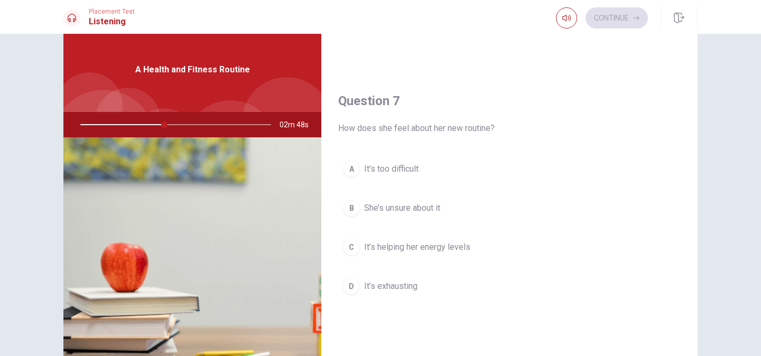
click at [404, 244] on span "It’s helping her energy levels" at bounding box center [417, 247] width 106 height 13
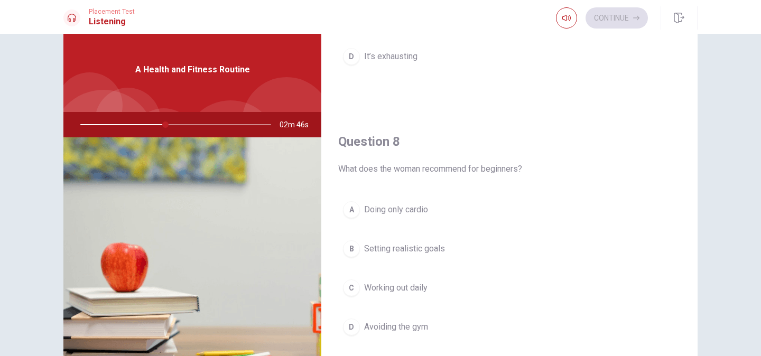
scroll to position [460, 0]
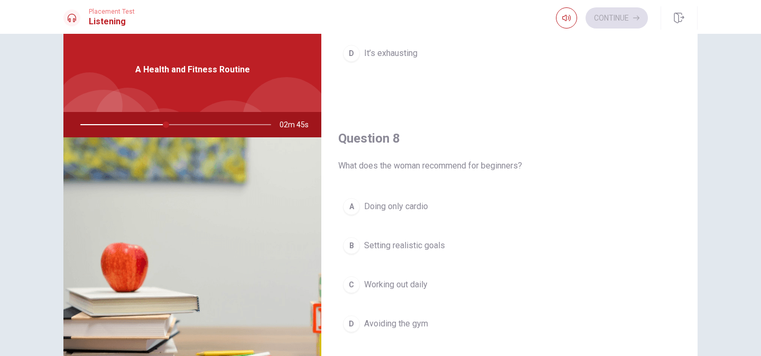
click at [401, 252] on button "B Setting realistic goals" at bounding box center [509, 245] width 342 height 26
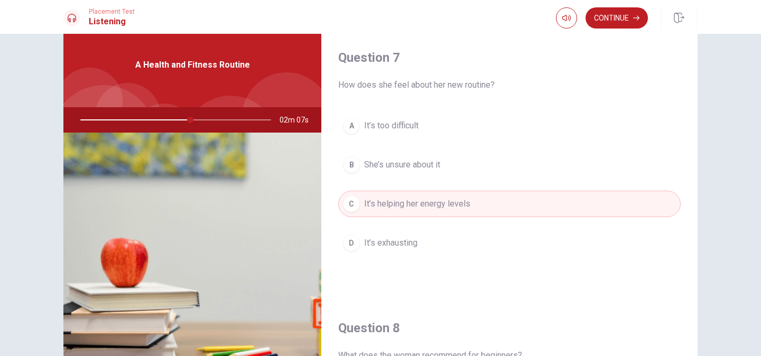
scroll to position [266, 0]
click at [616, 21] on button "Continue" at bounding box center [616, 17] width 62 height 21
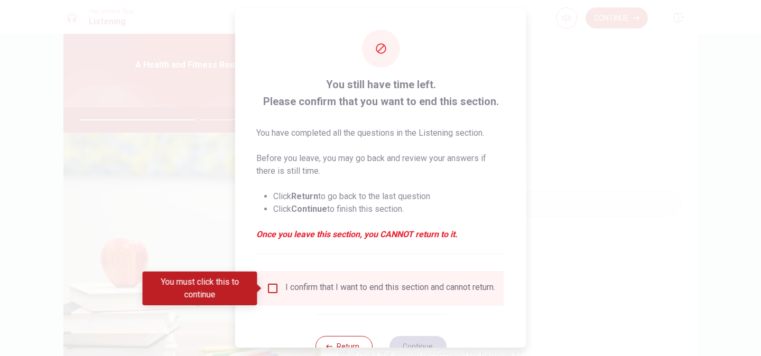
click at [269, 288] on input "You must click this to continue" at bounding box center [272, 288] width 13 height 13
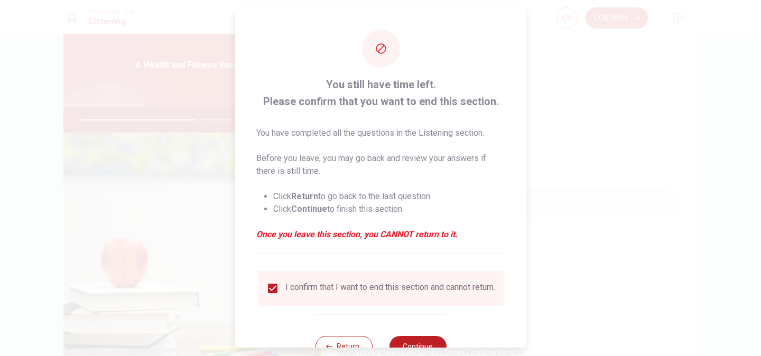
scroll to position [31, 0]
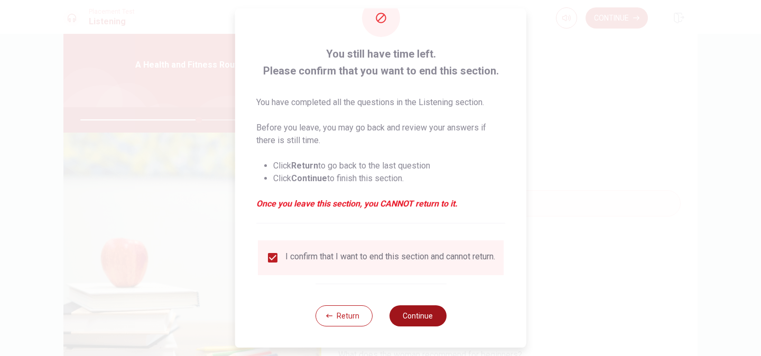
click at [413, 320] on button "Continue" at bounding box center [417, 315] width 57 height 21
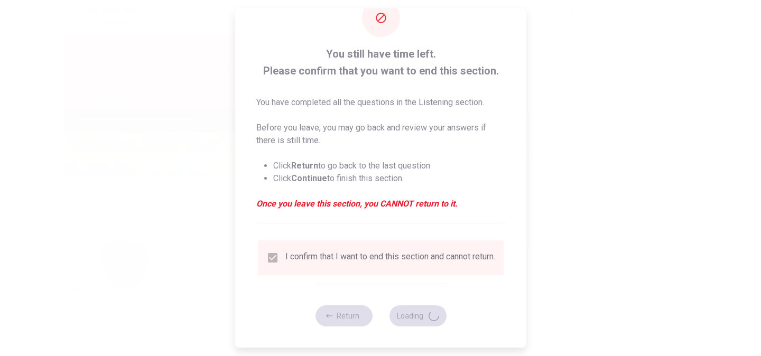
type input "63"
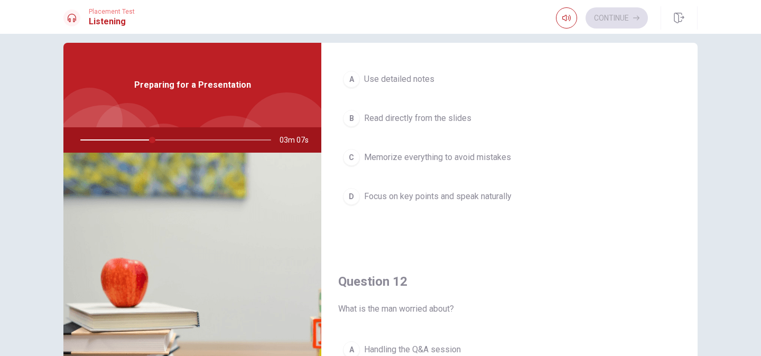
scroll to position [62, 0]
click at [473, 199] on span "Focus on key points and speak naturally" at bounding box center [437, 195] width 147 height 13
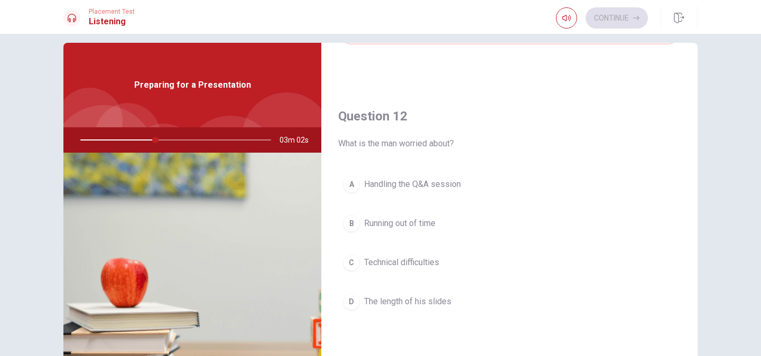
scroll to position [230, 0]
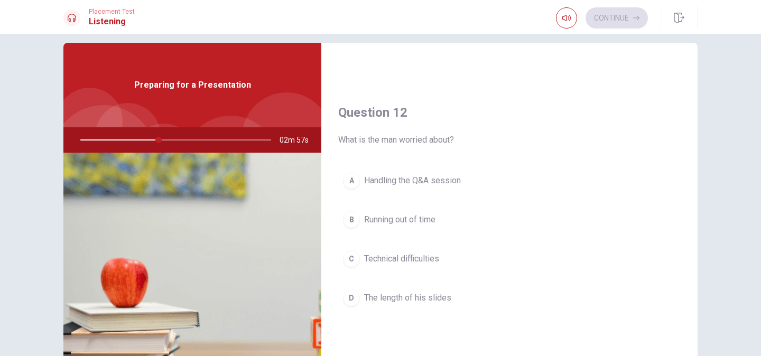
click at [435, 301] on span "The length of his slides" at bounding box center [407, 298] width 87 height 13
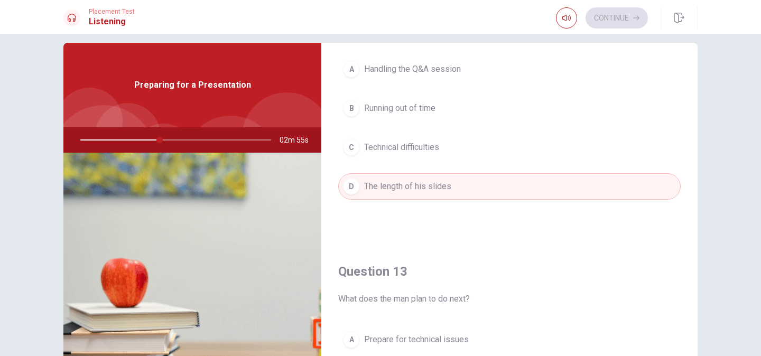
scroll to position [343, 0]
click at [417, 111] on span "Running out of time" at bounding box center [399, 107] width 71 height 13
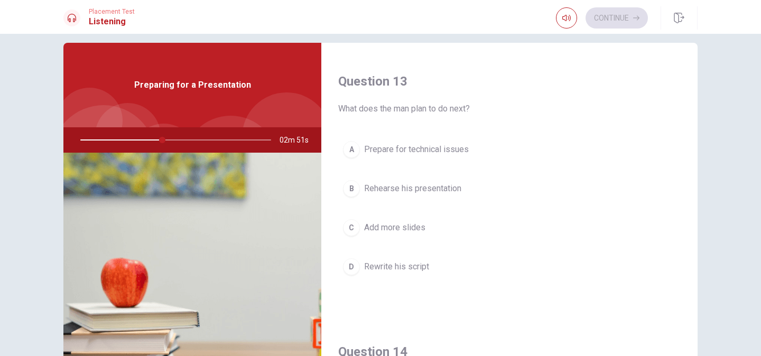
scroll to position [537, 0]
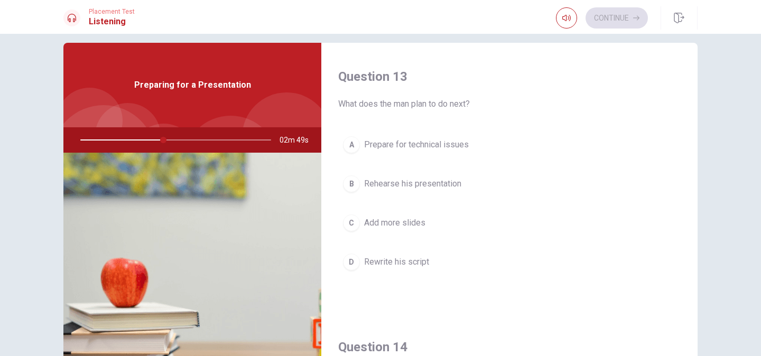
click at [433, 177] on span "Rehearse his presentation" at bounding box center [412, 183] width 97 height 13
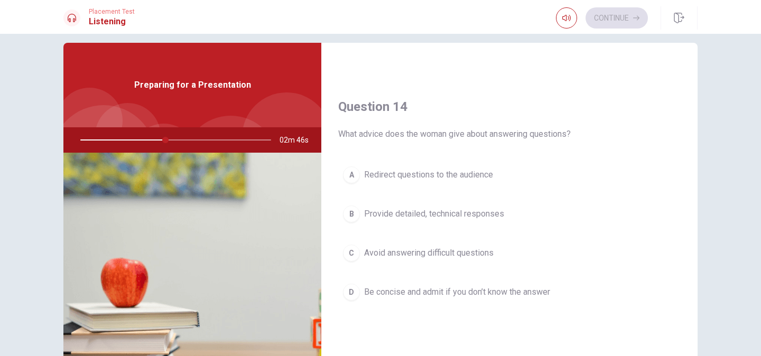
click at [472, 253] on span "Avoid answering difficult questions" at bounding box center [428, 253] width 129 height 13
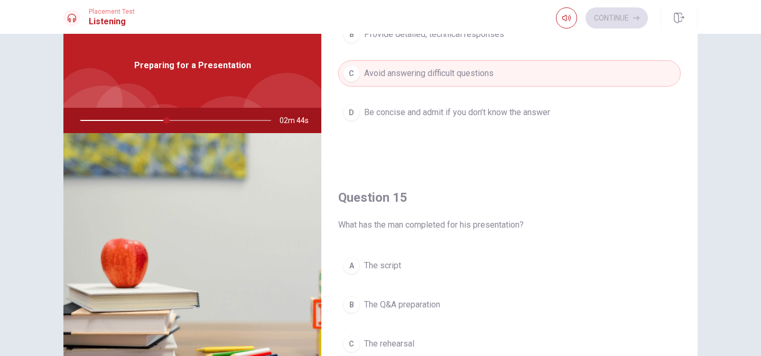
scroll to position [937, 0]
click at [453, 117] on span "Be concise and admit if you don’t know the answer" at bounding box center [457, 113] width 186 height 13
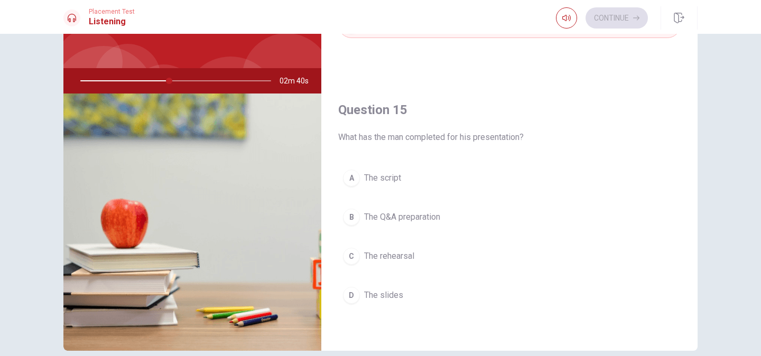
scroll to position [79, 0]
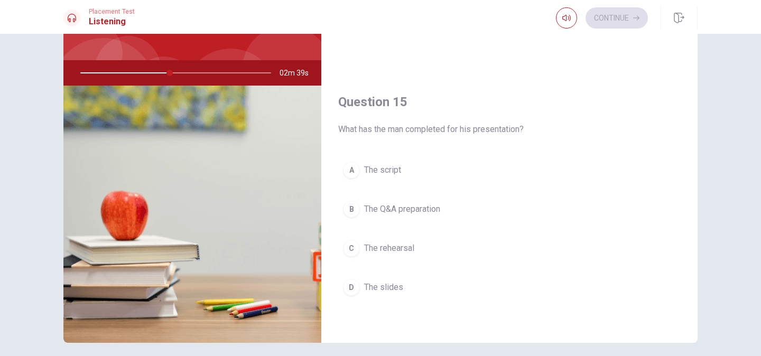
click at [380, 289] on span "The slides" at bounding box center [383, 287] width 39 height 13
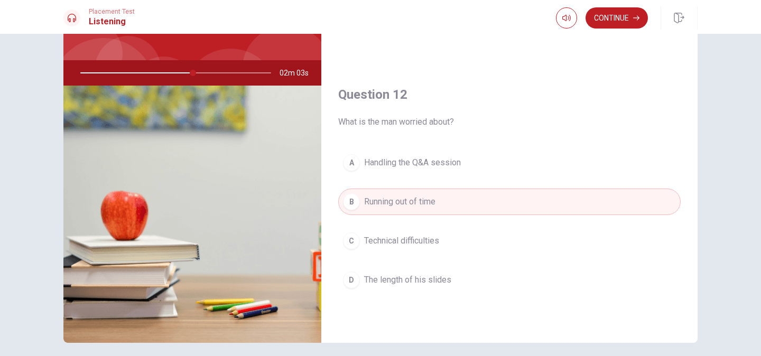
scroll to position [191, 0]
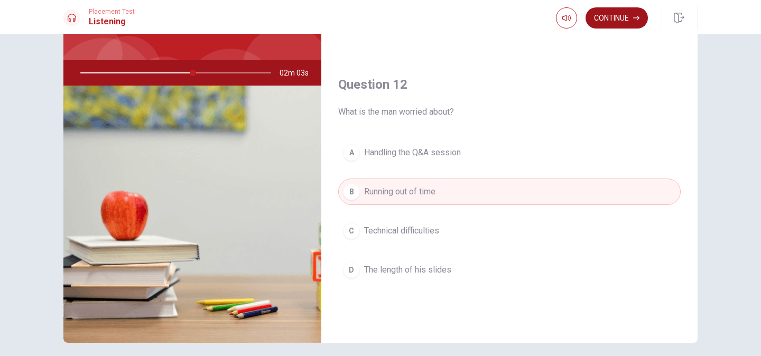
click at [618, 17] on button "Continue" at bounding box center [616, 17] width 62 height 21
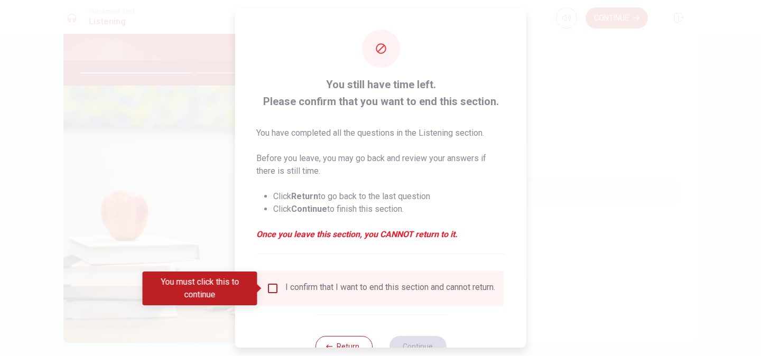
click at [270, 286] on input "You must click this to continue" at bounding box center [272, 288] width 13 height 13
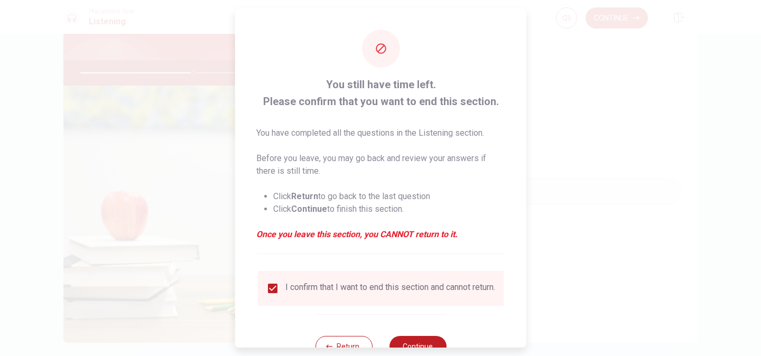
scroll to position [38, 0]
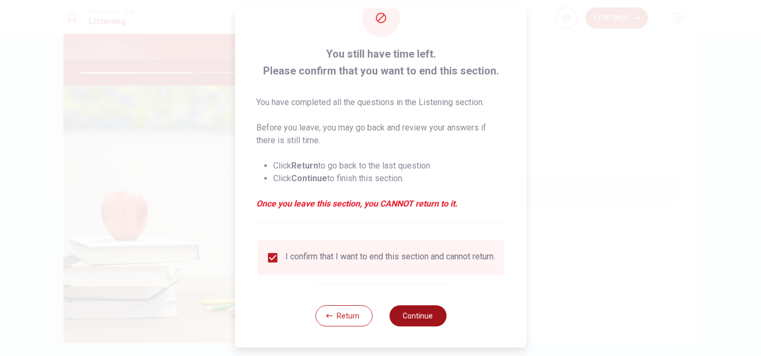
click at [406, 316] on button "Continue" at bounding box center [417, 315] width 57 height 21
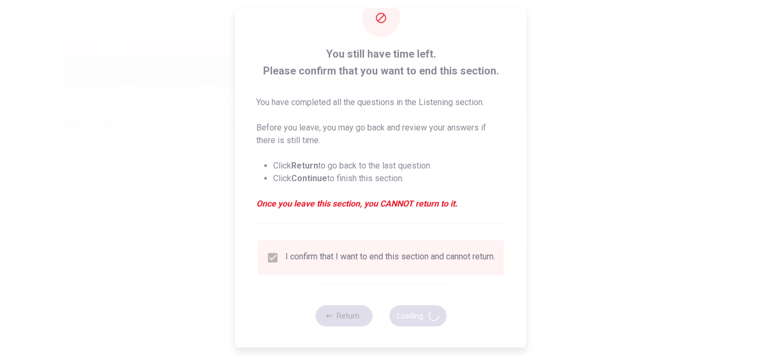
type input "61"
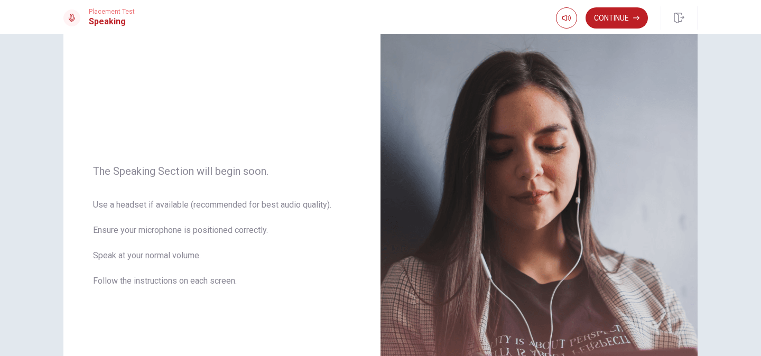
scroll to position [55, 0]
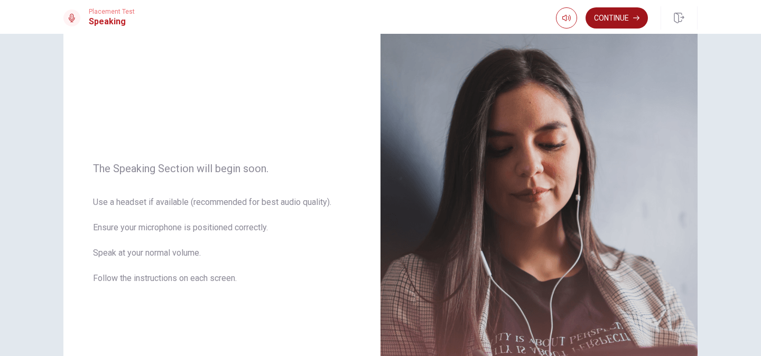
click at [611, 23] on button "Continue" at bounding box center [616, 17] width 62 height 21
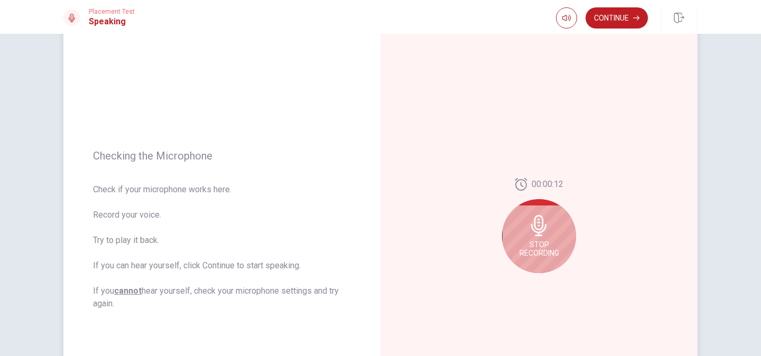
click at [566, 242] on div "Stop Recording" at bounding box center [539, 236] width 74 height 74
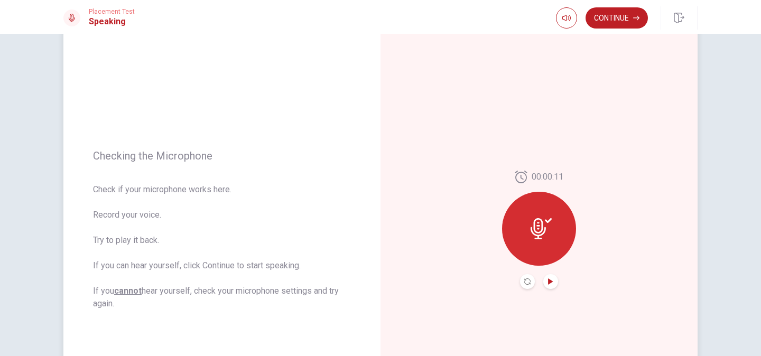
click at [551, 284] on icon "Play Audio" at bounding box center [550, 281] width 6 height 6
click at [546, 226] on icon at bounding box center [540, 228] width 21 height 21
click at [550, 282] on icon "Play Audio" at bounding box center [550, 281] width 5 height 6
click at [568, 223] on div at bounding box center [539, 229] width 74 height 74
click at [536, 235] on icon at bounding box center [537, 228] width 15 height 21
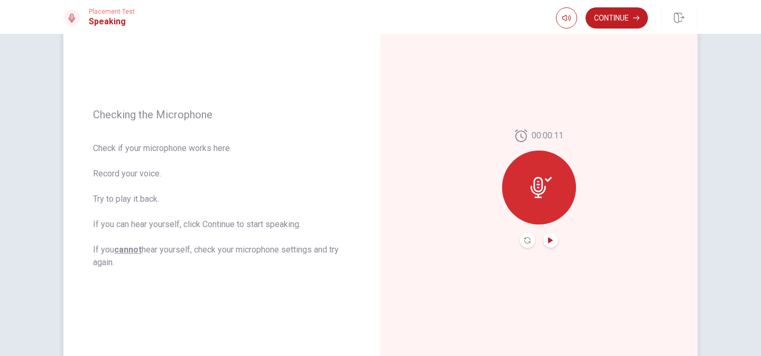
scroll to position [101, 0]
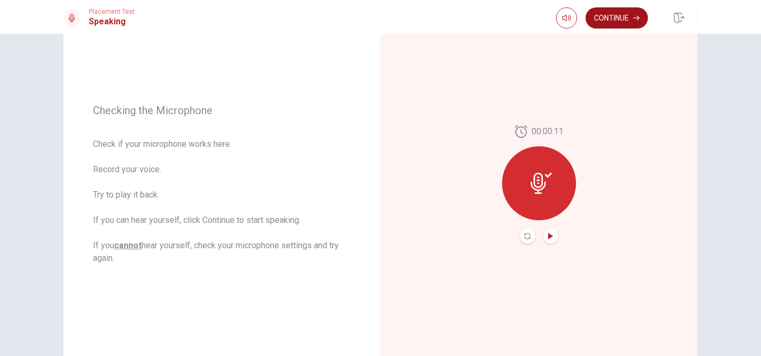
click at [613, 11] on button "Continue" at bounding box center [616, 17] width 62 height 21
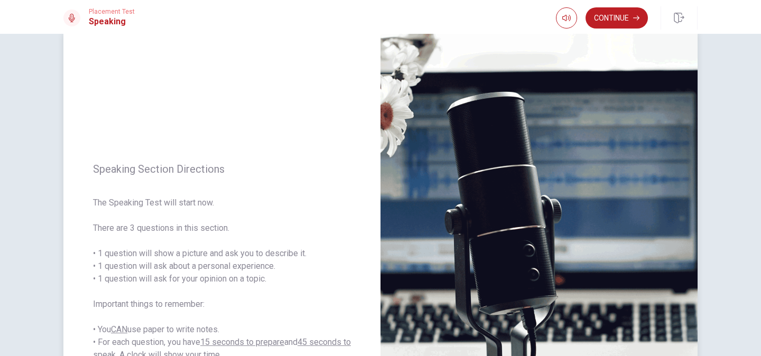
scroll to position [0, 0]
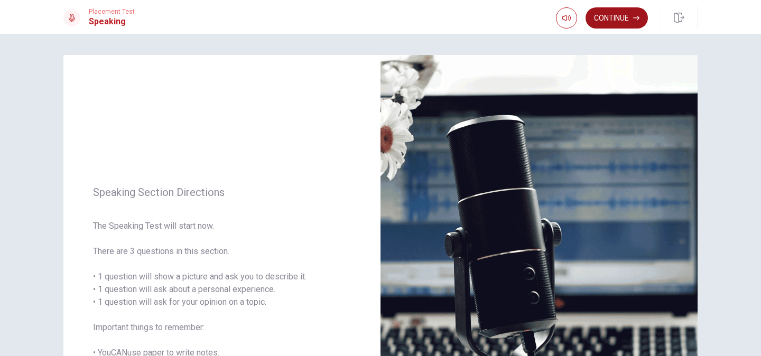
click at [611, 22] on button "Continue" at bounding box center [616, 17] width 62 height 21
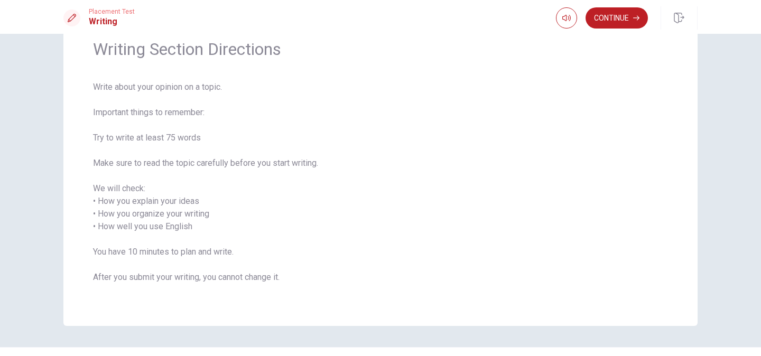
scroll to position [48, 0]
click at [642, 16] on button "Continue" at bounding box center [616, 17] width 62 height 21
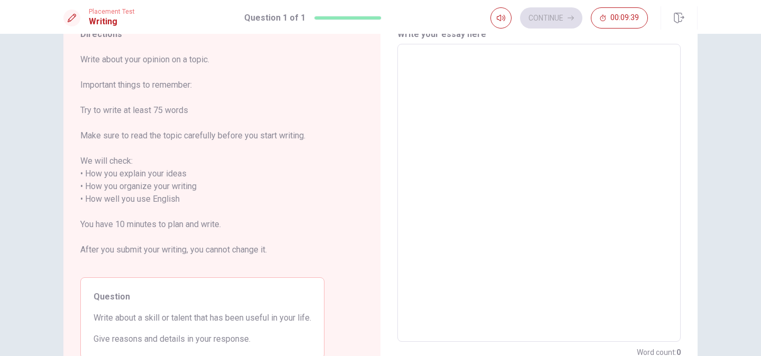
scroll to position [29, 0]
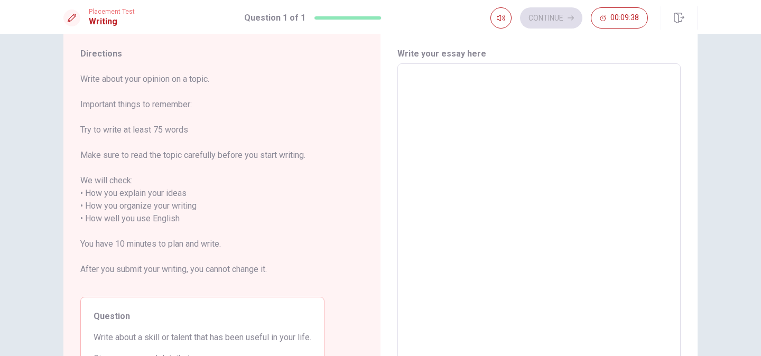
click at [436, 103] on textarea at bounding box center [539, 212] width 268 height 280
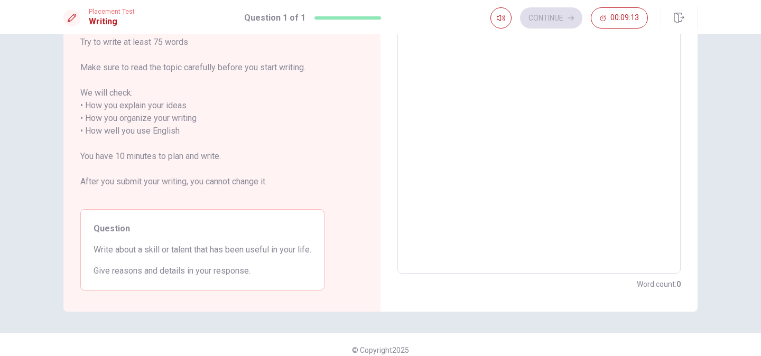
scroll to position [117, 0]
type textarea "ㄟ"
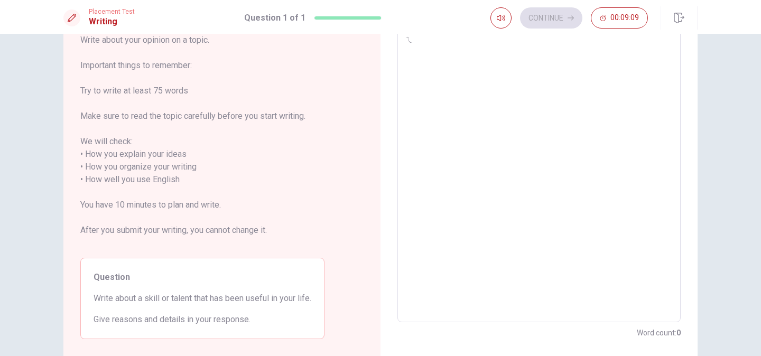
type textarea "x"
type textarea "ㄙㄟ"
type textarea "x"
type textarea "ㄍㄟ"
type textarea "x"
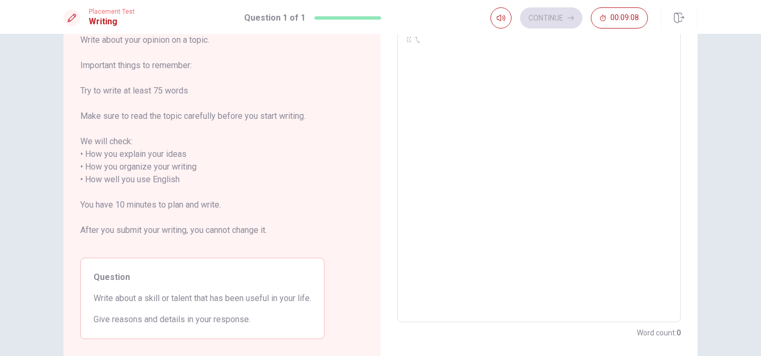
type textarea "ㄍ"
type textarea "x"
type textarea "o"
type textarea "x"
type textarea "on"
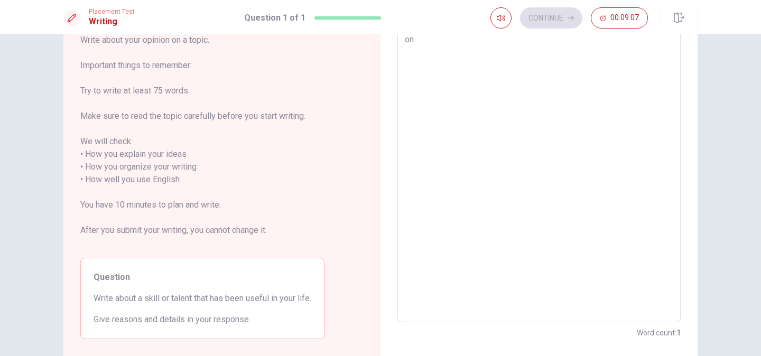
type textarea "x"
type textarea "one"
type textarea "x"
type textarea "one"
type textarea "x"
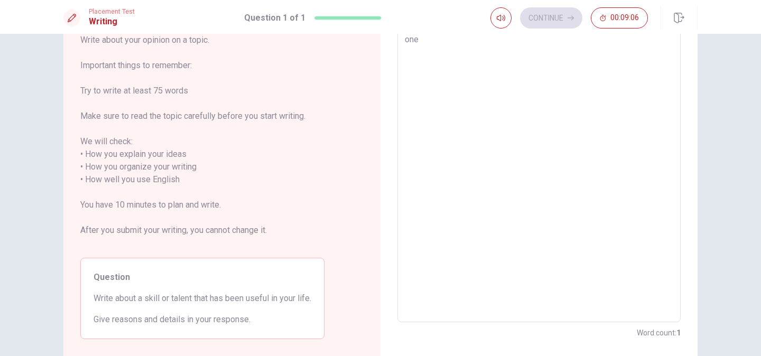
type textarea "one"
type textarea "x"
type textarea "on"
type textarea "x"
type textarea "o"
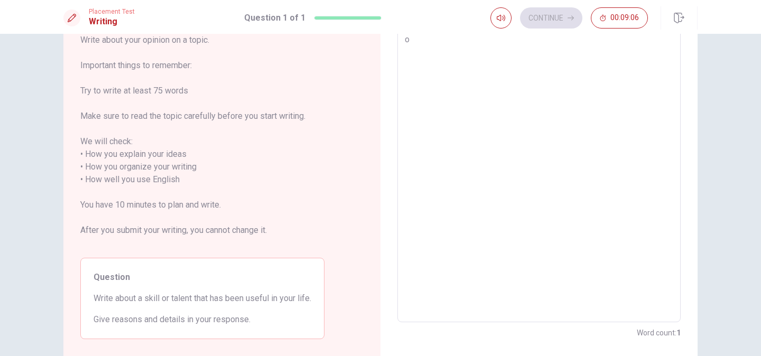
type textarea "x"
type textarea "O"
type textarea "x"
type textarea "On"
type textarea "x"
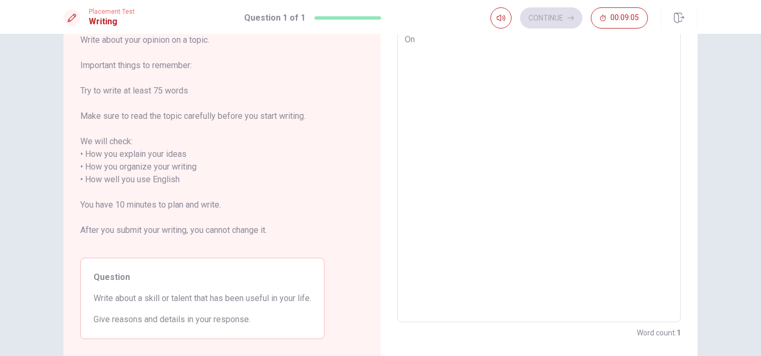
type textarea "One"
type textarea "x"
type textarea "One"
type textarea "x"
type textarea "One s"
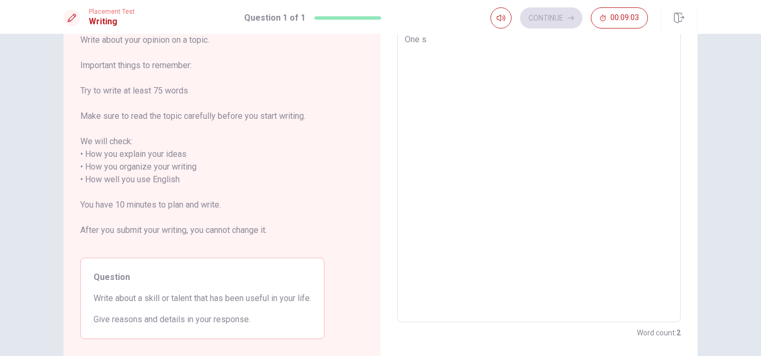
type textarea "x"
type textarea "One sk"
type textarea "x"
type textarea "One ski"
type textarea "x"
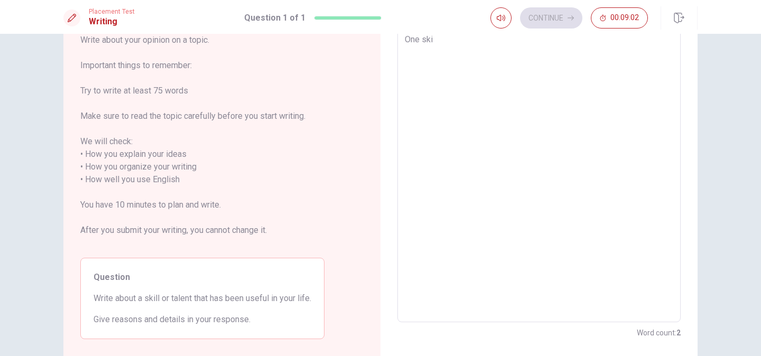
type textarea "One skil"
type textarea "x"
type textarea "One skill"
type textarea "x"
type textarea "One skill"
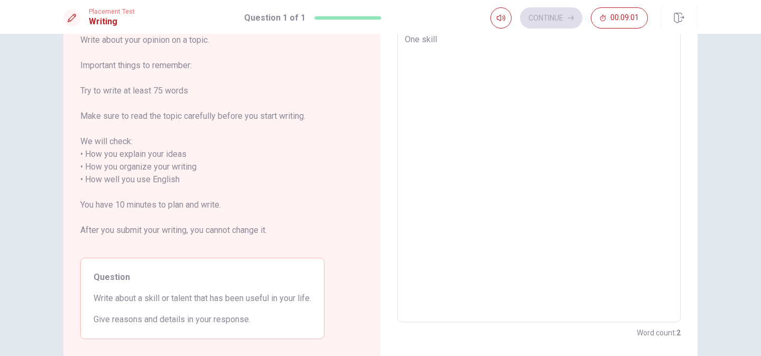
type textarea "x"
type textarea "One skill t"
type textarea "x"
type textarea "One skill th"
type textarea "x"
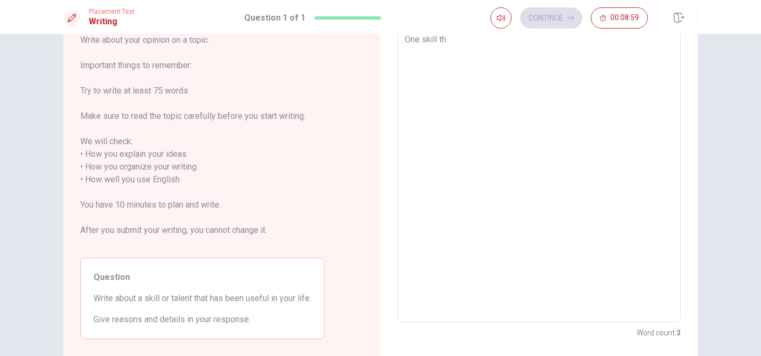
type textarea "One skill tha"
type textarea "x"
type textarea "One skill that"
type textarea "x"
type textarea "One skill that"
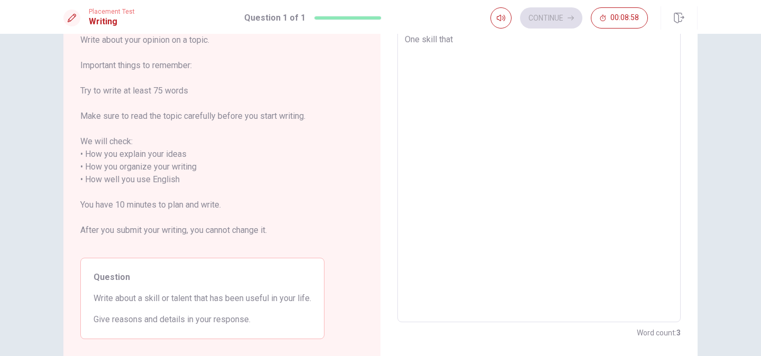
type textarea "x"
type textarea "One skill that b"
type textarea "x"
type textarea "One skill that be"
type textarea "x"
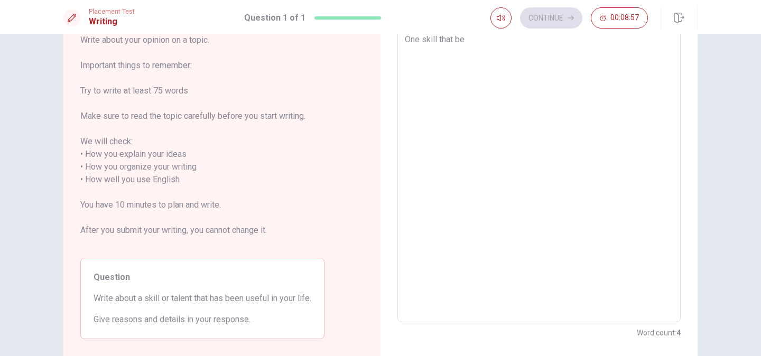
type textarea "One skill that bee"
type textarea "x"
type textarea "One skill that been"
type textarea "x"
type textarea "One skill that been"
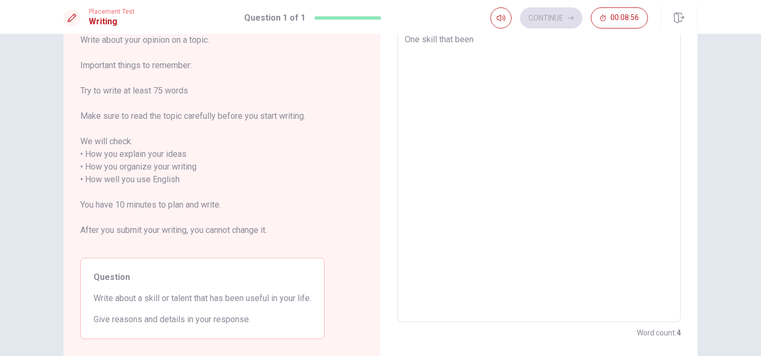
type textarea "x"
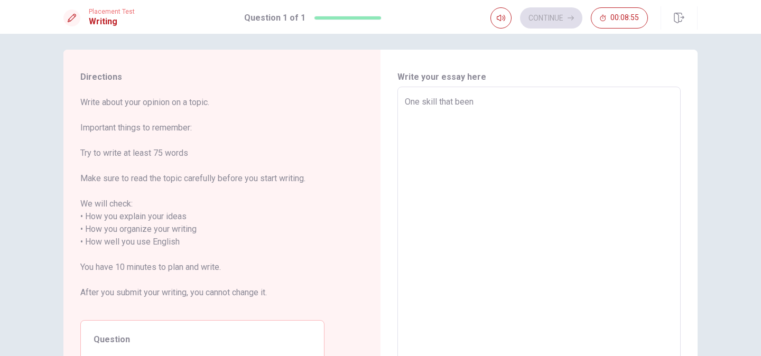
scroll to position [0, 0]
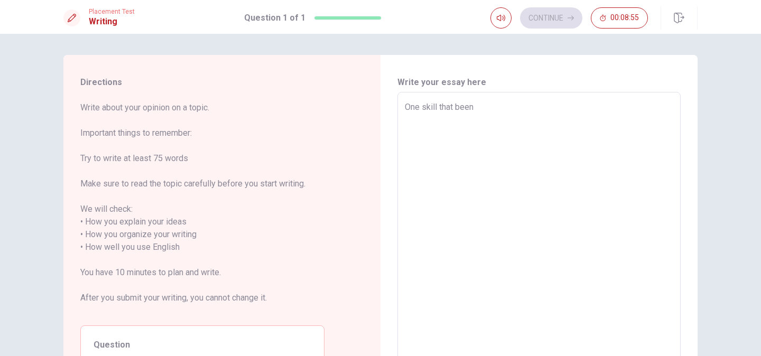
type textarea "One skill that been v"
type textarea "x"
type textarea "One skill that been ve"
type textarea "x"
type textarea "One skill that been ver"
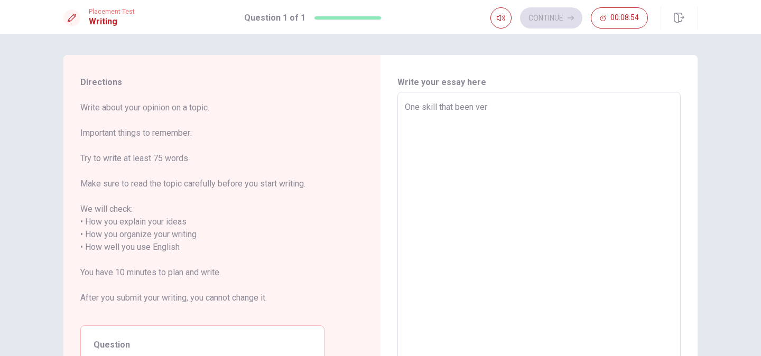
type textarea "x"
type textarea "One skill that been vert"
type textarea "x"
type textarea "One skill that been ver"
type textarea "x"
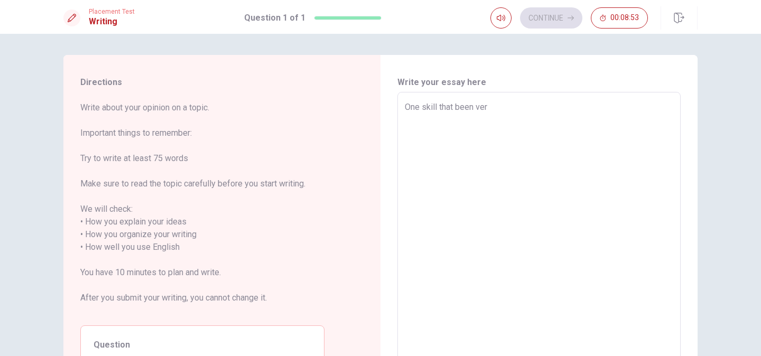
type textarea "One skill that been very"
type textarea "x"
type textarea "One skill that been very"
type textarea "x"
type textarea "One skill that been very u"
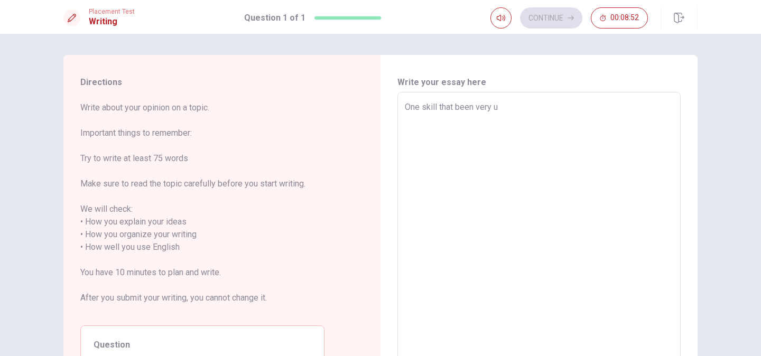
type textarea "x"
type textarea "One skill that been very us"
type textarea "x"
type textarea "One skill that been very use"
type textarea "x"
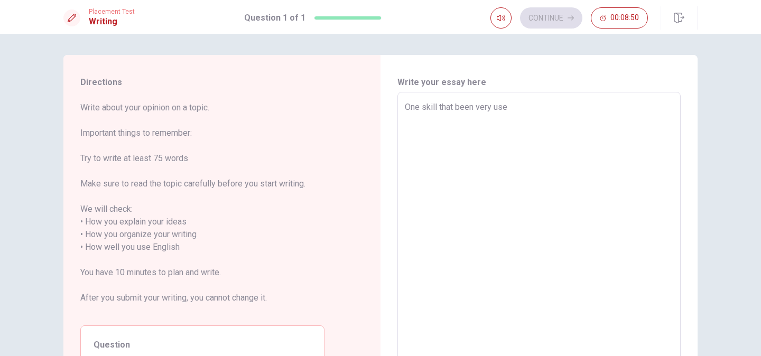
type textarea "One skill that been very usef"
type textarea "x"
type textarea "One skill that been very usefu"
type textarea "x"
type textarea "One skill that been very useful"
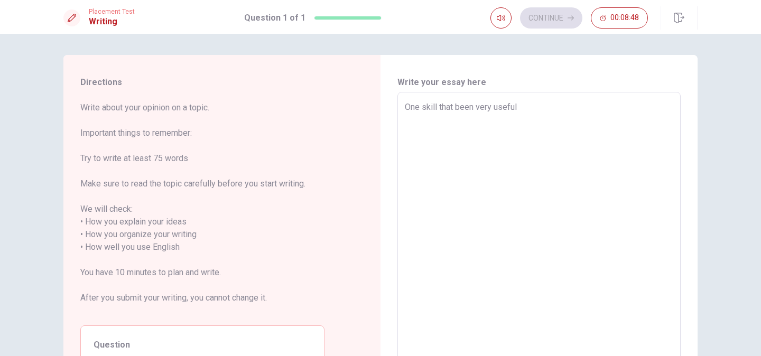
type textarea "x"
type textarea "One skill that been very useful"
type textarea "x"
type textarea "One skill that been very useful i"
type textarea "x"
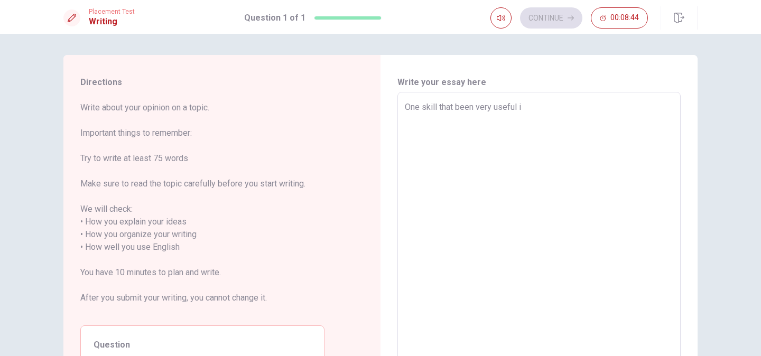
type textarea "One skill that been very useful in"
type textarea "x"
type textarea "One skill that been very useful in"
type textarea "x"
type textarea "One skill that been very useful in m"
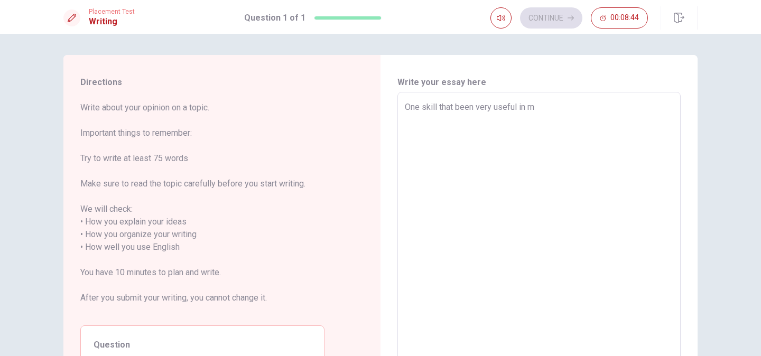
type textarea "x"
type textarea "One skill that been very useful in my"
type textarea "x"
type textarea "One skill that been very useful in my"
type textarea "x"
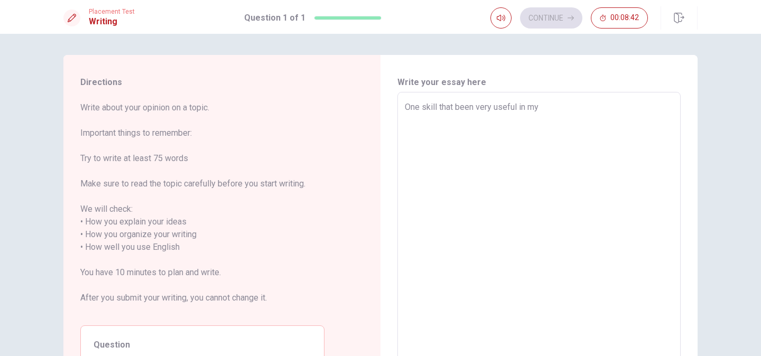
type textarea "One skill that been very useful in my l"
type textarea "x"
type textarea "One skill that been very useful in my li"
type textarea "x"
type textarea "One skill that been very useful in my lif"
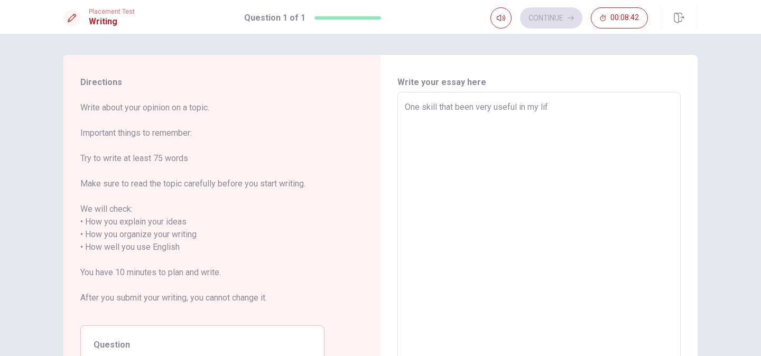
type textarea "x"
type textarea "One skill that been very useful in my life"
type textarea "x"
type textarea "One skill that been very useful in my life"
type textarea "x"
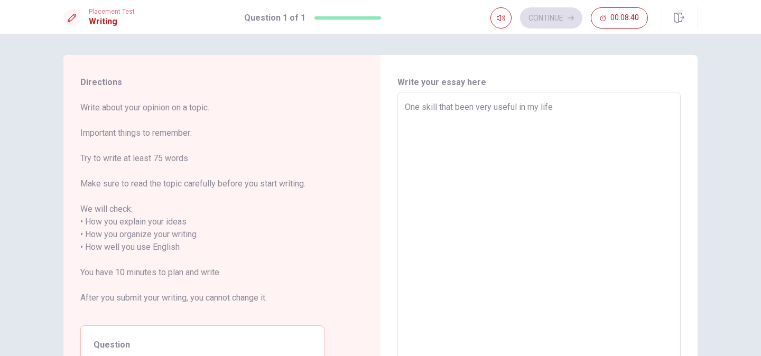
type textarea "One skill that been very useful in my life i"
type textarea "x"
type textarea "One skill that been very useful in my life is"
type textarea "x"
type textarea "One skill that been very useful in my life is"
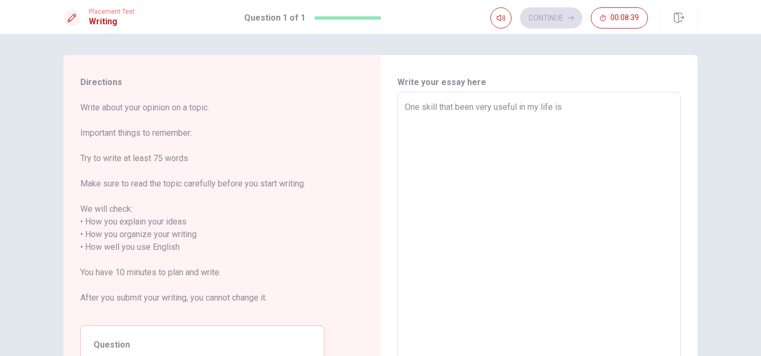
type textarea "x"
type textarea "One skill that been very useful in my life is t"
type textarea "x"
type textarea "One skill that been very useful in my life is ti"
type textarea "x"
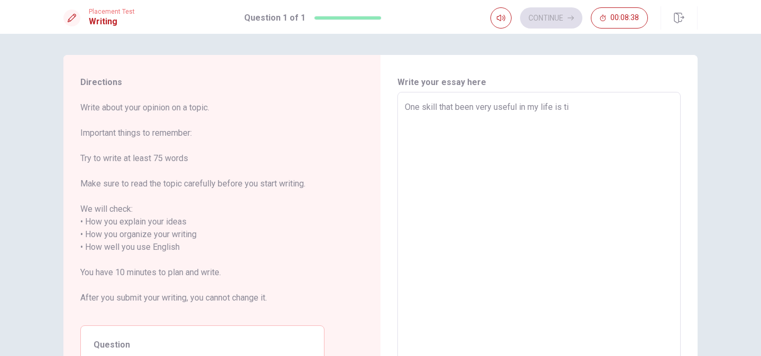
type textarea "One skill that been very useful in my life is [PERSON_NAME]"
type textarea "x"
type textarea "One skill that been very useful in my life is time"
type textarea "x"
type textarea "One skill that been very useful in my life is time"
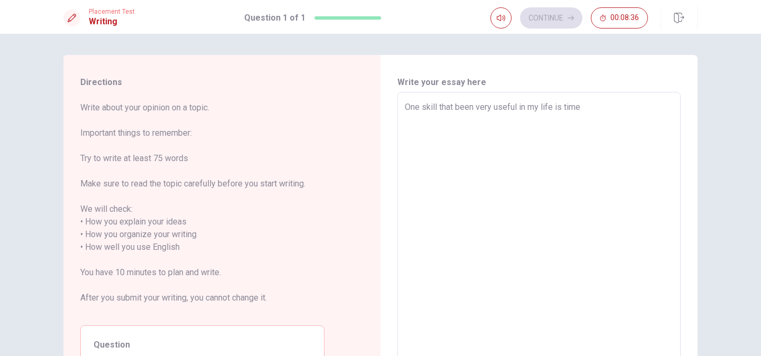
type textarea "x"
type textarea "One skill that been very useful in my life is time m"
type textarea "x"
type textarea "One skill that been very useful in my life is time"
type textarea "x"
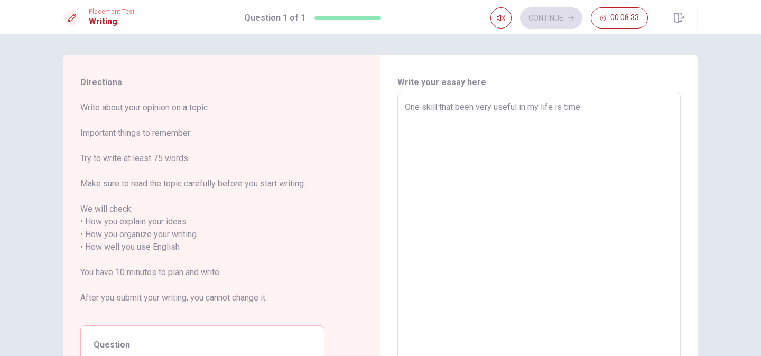
type textarea "One skill that been very useful in my life is time m"
type textarea "x"
type textarea "One skill that been very useful in my life is time ma"
type textarea "x"
type textarea "One skill that been very useful in my life is time mam"
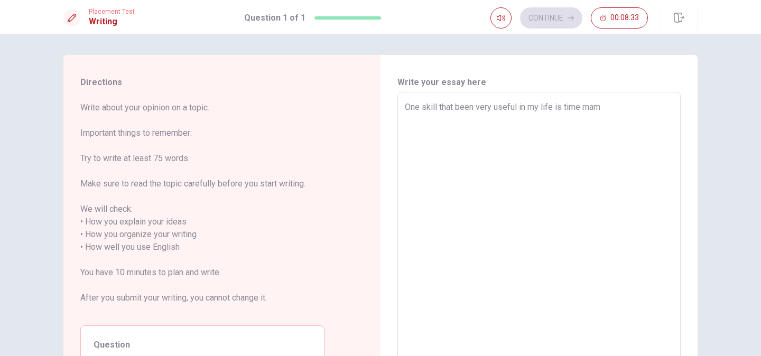
type textarea "x"
type textarea "One skill that been very useful in my life is time ma"
type textarea "x"
type textarea "One skill that been very useful in my life is time man"
type textarea "x"
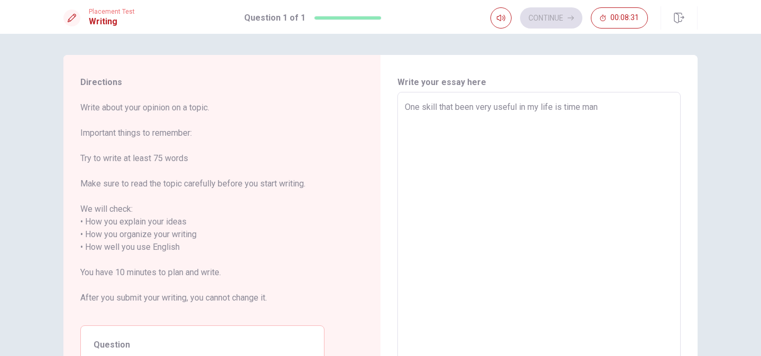
type textarea "One skill that been very useful in my life is time mana"
type textarea "x"
type textarea "One skill that been very useful in my life is time manag"
type textarea "x"
type textarea "One skill that been very useful in my life is time manage"
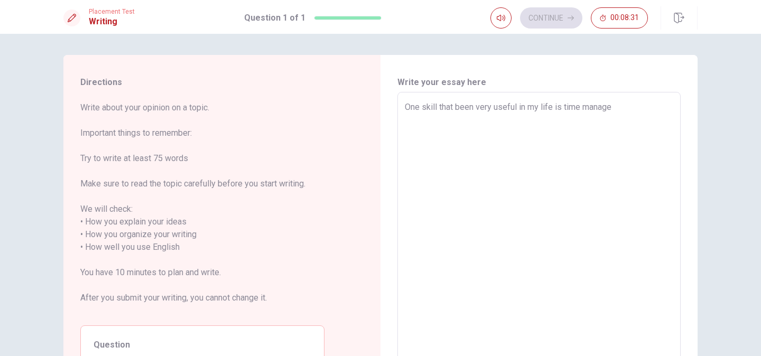
type textarea "x"
type textarea "One skill that been very useful in my life is time manage"
type textarea "x"
type textarea "One skill that been very useful in my life is time manage"
type textarea "x"
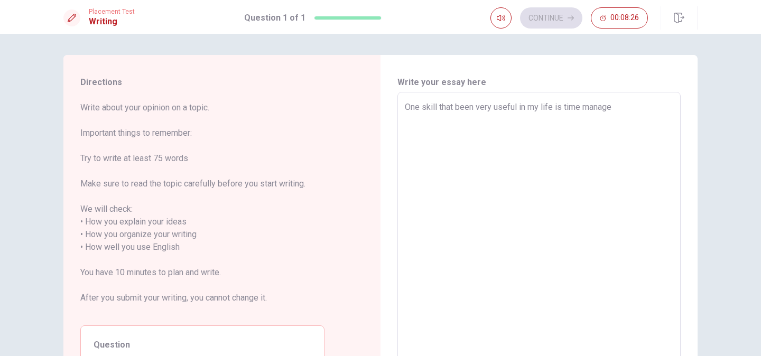
type textarea "One skill that been very useful in my life is time manag"
type textarea "x"
type textarea "One skill that been very useful in my life is time managm"
type textarea "x"
type textarea "One skill that been very useful in my life is time managme"
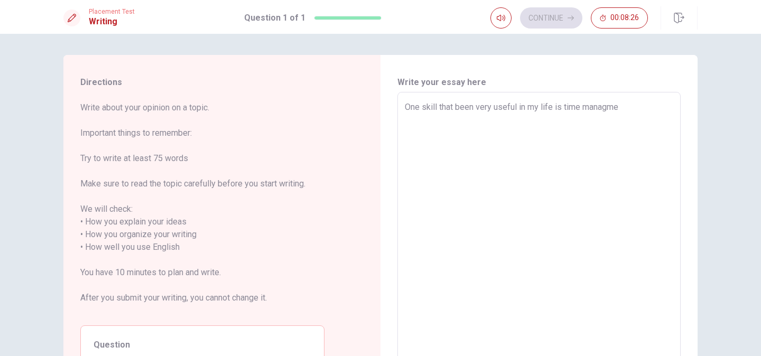
type textarea "x"
type textarea "One skill that been very useful in my life is time managmen"
type textarea "x"
type textarea "One skill that been very useful in my life is time managment"
type textarea "x"
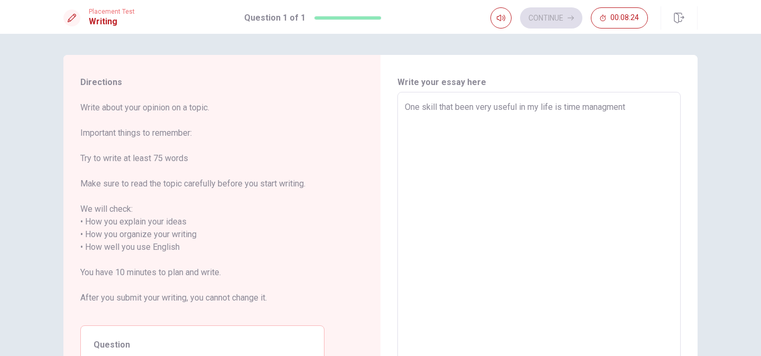
type textarea "One skill that been very useful in my life is time managment."
type textarea "x"
type textarea "One skill that been very useful in my life is time managment."
type textarea "x"
type textarea "One skill that been very useful in my life is time managment. I"
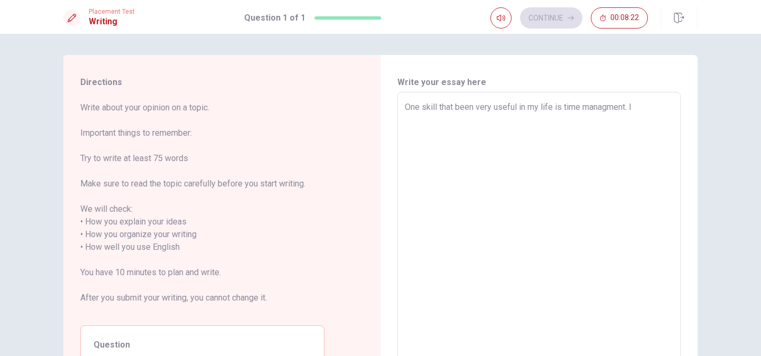
type textarea "x"
type textarea "One skill that been very useful in my life is time managment. I"
type textarea "x"
type textarea "One skill that been very useful in my life is time managment. I l"
type textarea "x"
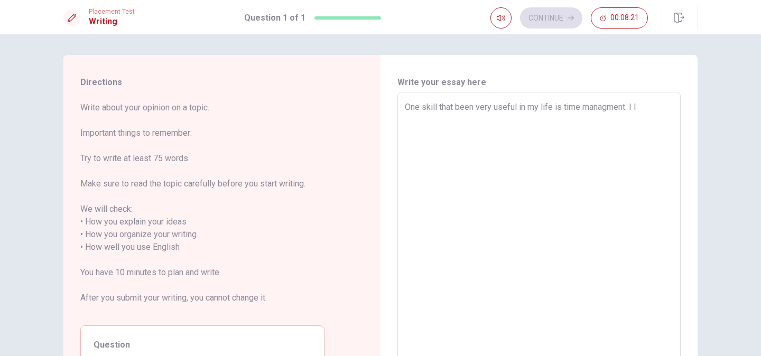
type textarea "One skill that been very useful in my life is time managment. I le"
type textarea "x"
type textarea "One skill that been very useful in my life is time managment. I lea"
type textarea "x"
type textarea "One skill that been very useful in my life is time managment. I [PERSON_NAME]"
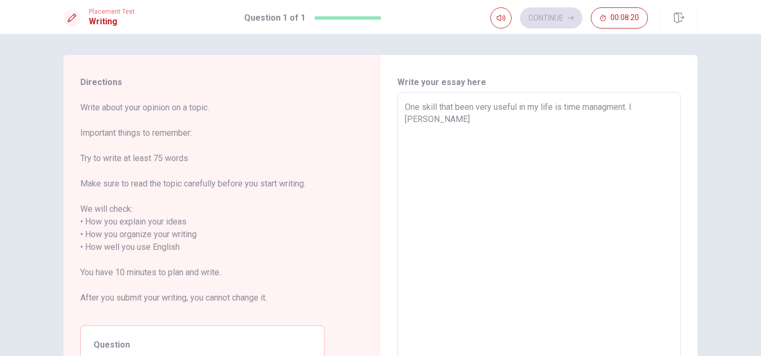
type textarea "x"
type textarea "One skill that been very useful in my life is time managment. I learn"
type textarea "x"
type textarea "One skill that been very useful in my life is time managment. I learni"
type textarea "x"
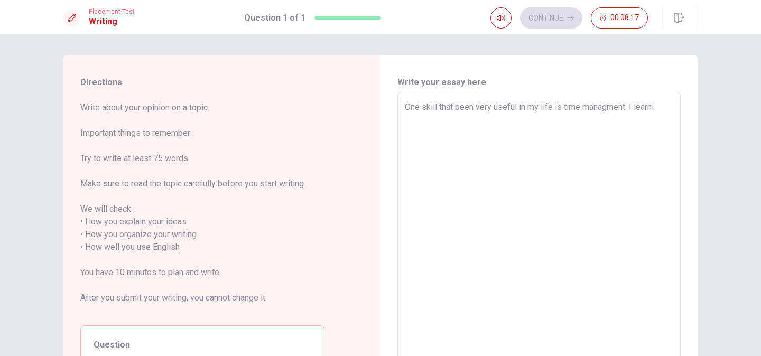
type textarea "One skill that been very useful in my life is time managment. I learnin"
type textarea "x"
type textarea "One skill that been very useful in my life is time managment. I learning"
type textarea "x"
type textarea "One skill that been very useful in my life is time managment. I learning"
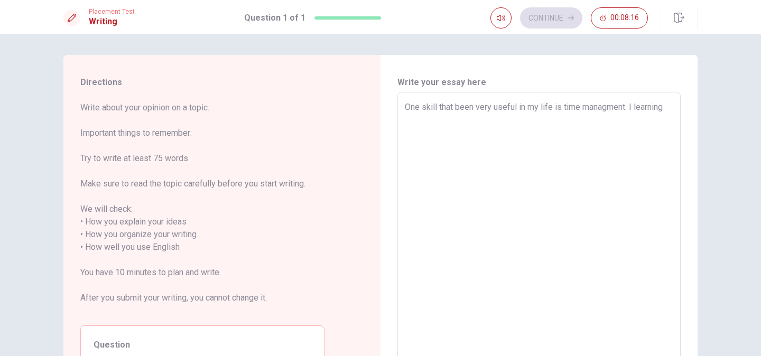
type textarea "x"
type textarea "One skill that been very useful in my life is time managment. I learning"
type textarea "x"
type textarea "One skill that been very useful in my life is time managment. I learnin"
type textarea "x"
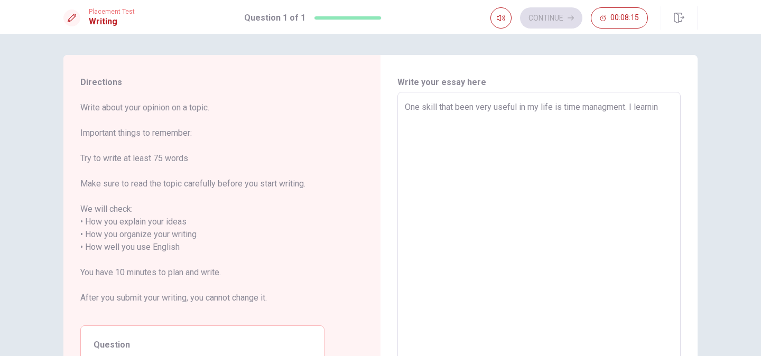
type textarea "One skill that been very useful in my life is time managment. I learni"
type textarea "x"
type textarea "One skill that been very useful in my life is time managment. I learn"
type textarea "x"
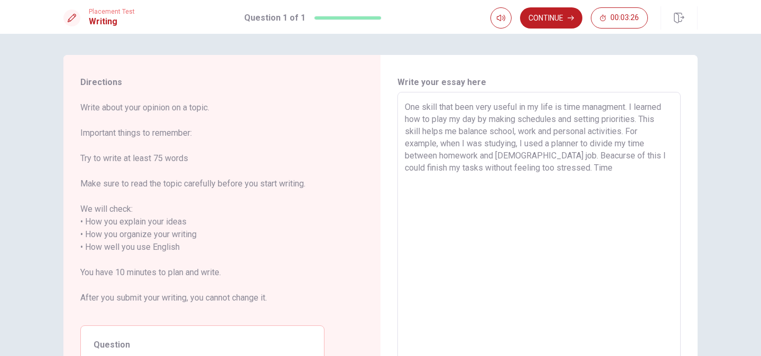
drag, startPoint x: 581, startPoint y: 106, endPoint x: 627, endPoint y: 102, distance: 46.1
click at [627, 102] on textarea "One skill that been very useful in my life is time managment. I learned how to …" at bounding box center [539, 241] width 268 height 280
click at [595, 168] on textarea "One skill that been very useful in my life is time managment. I learned how to …" at bounding box center [539, 241] width 268 height 280
paste textarea
click at [573, 167] on textarea "One skill that been very useful in my life is time managment. I learned how to …" at bounding box center [539, 241] width 268 height 280
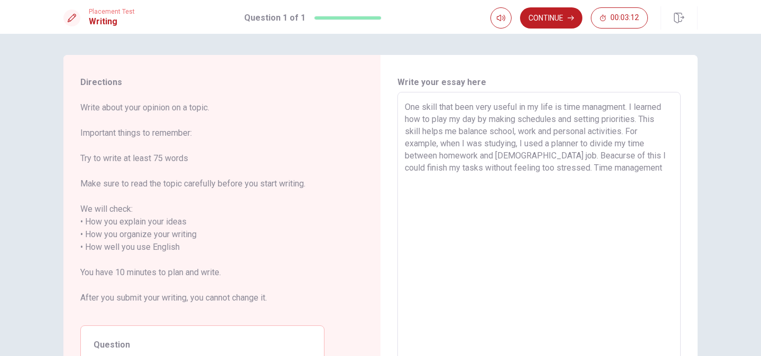
click at [608, 106] on textarea "One skill that been very useful in my life is time managment. I learned how to …" at bounding box center [539, 241] width 268 height 280
click at [628, 166] on textarea "One skill that been very useful in my life is time management. I learned how to…" at bounding box center [539, 241] width 268 height 280
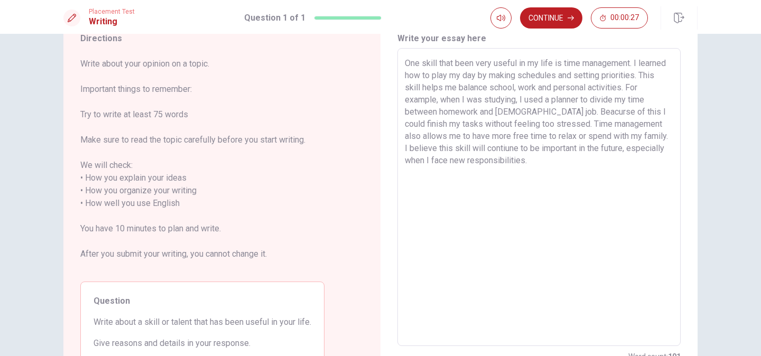
scroll to position [35, 0]
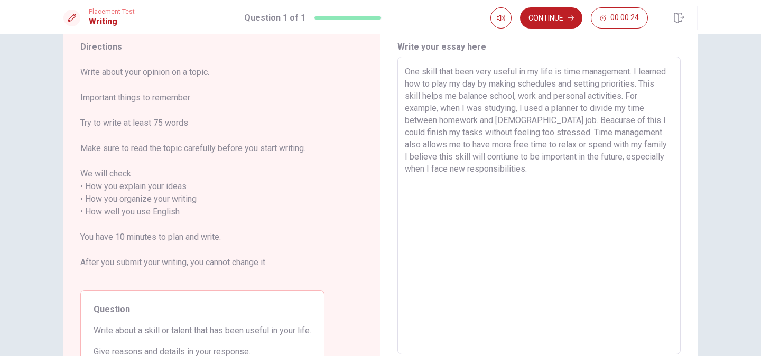
click at [616, 107] on textarea "One skill that been very useful in my life is time management. I learned how to…" at bounding box center [539, 205] width 268 height 280
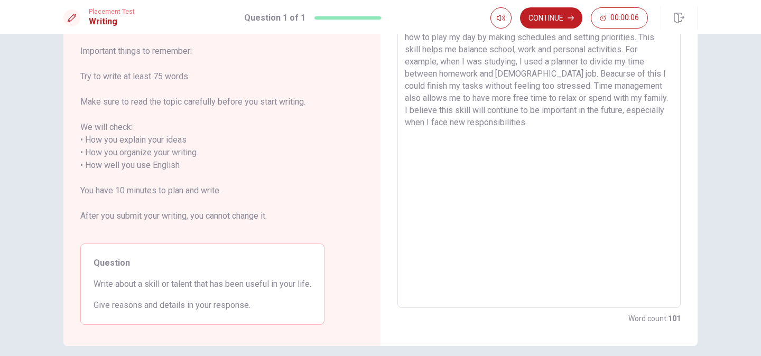
scroll to position [0, 0]
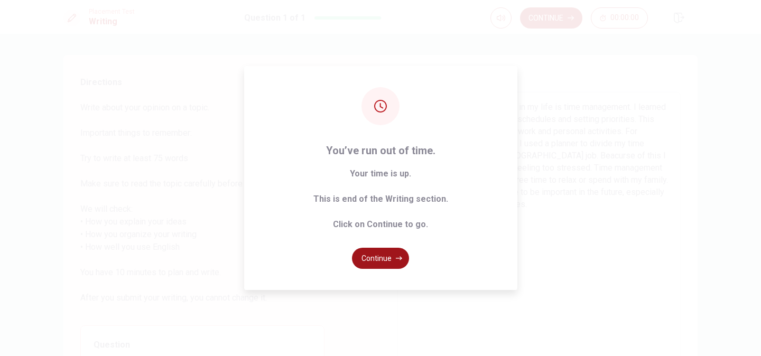
click at [379, 263] on button "Continue" at bounding box center [380, 258] width 57 height 21
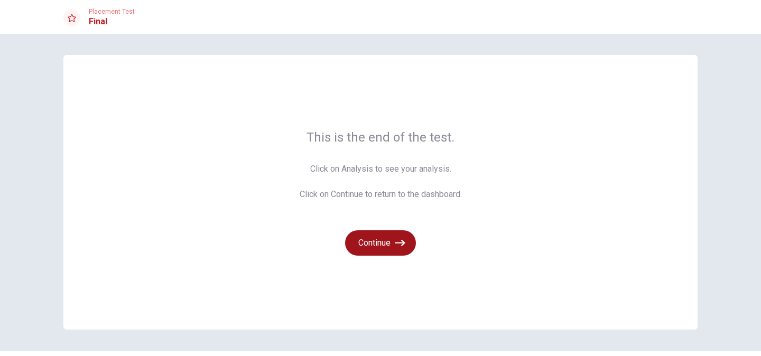
click at [381, 249] on button "Continue" at bounding box center [380, 242] width 71 height 25
